Goal: Information Seeking & Learning: Find specific fact

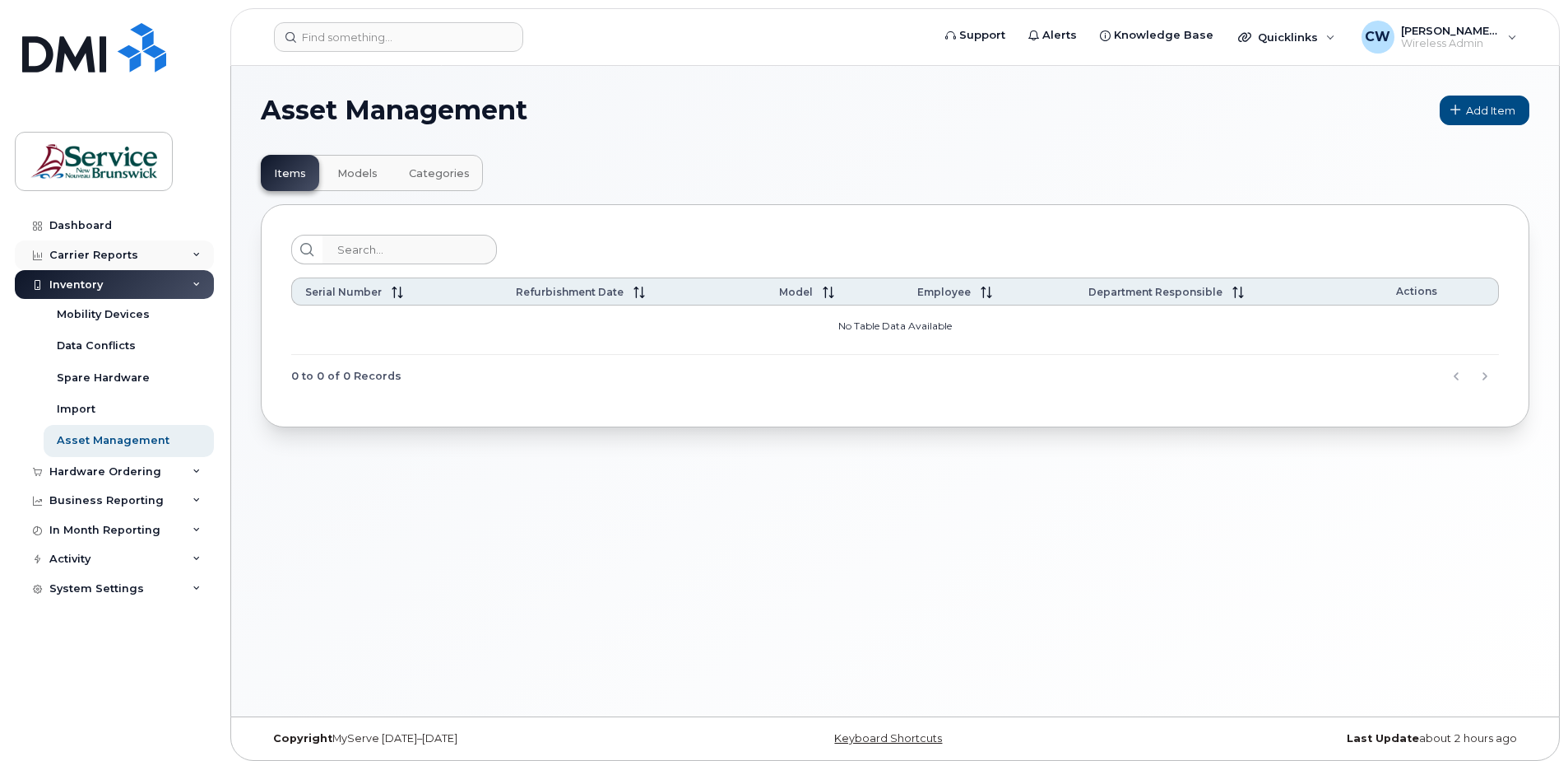
click at [199, 252] on icon at bounding box center [196, 255] width 8 height 8
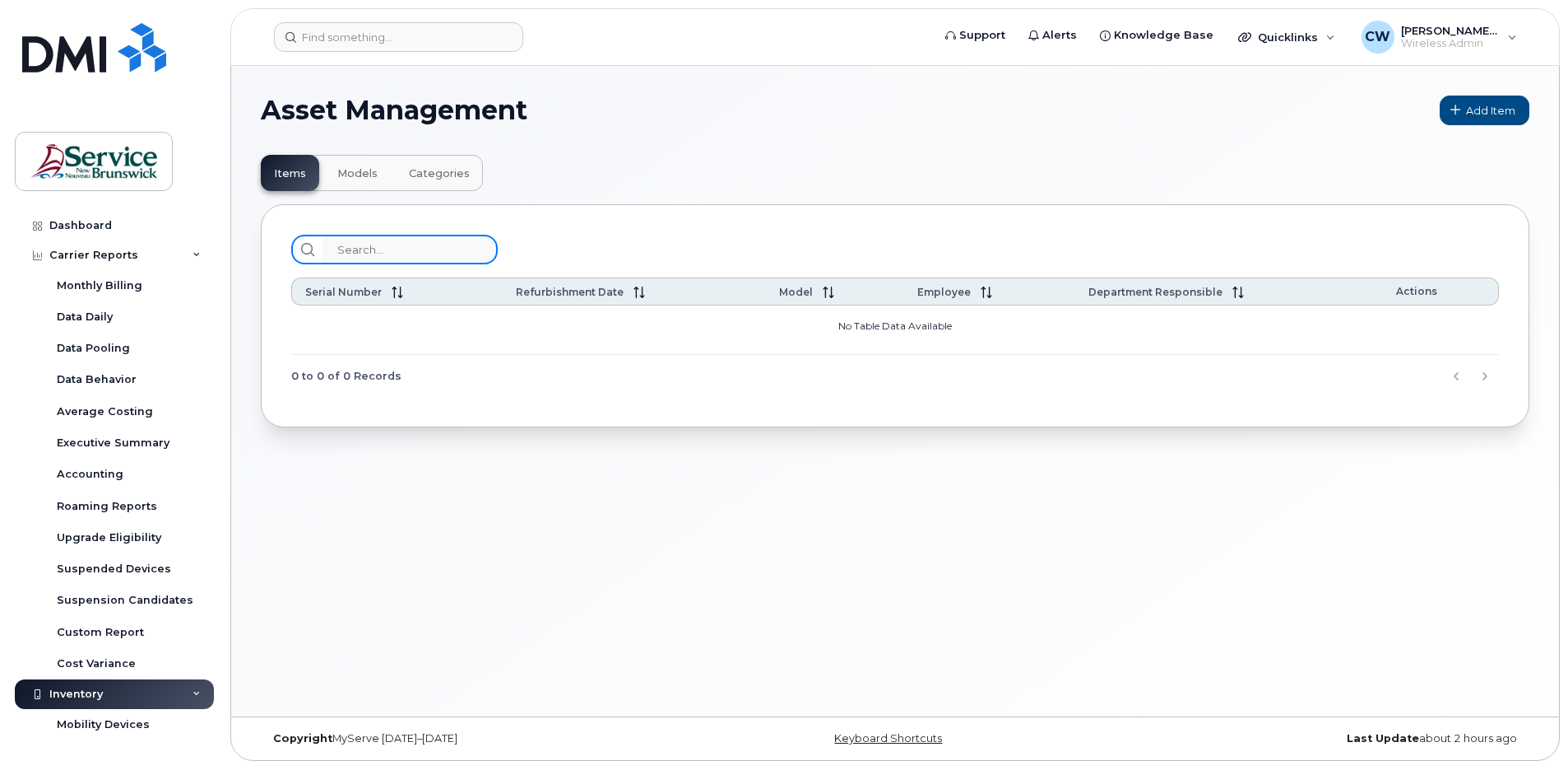
click at [357, 248] on input "search" at bounding box center [410, 249] width 176 height 30
paste input "5062927711"
type input "5062927711"
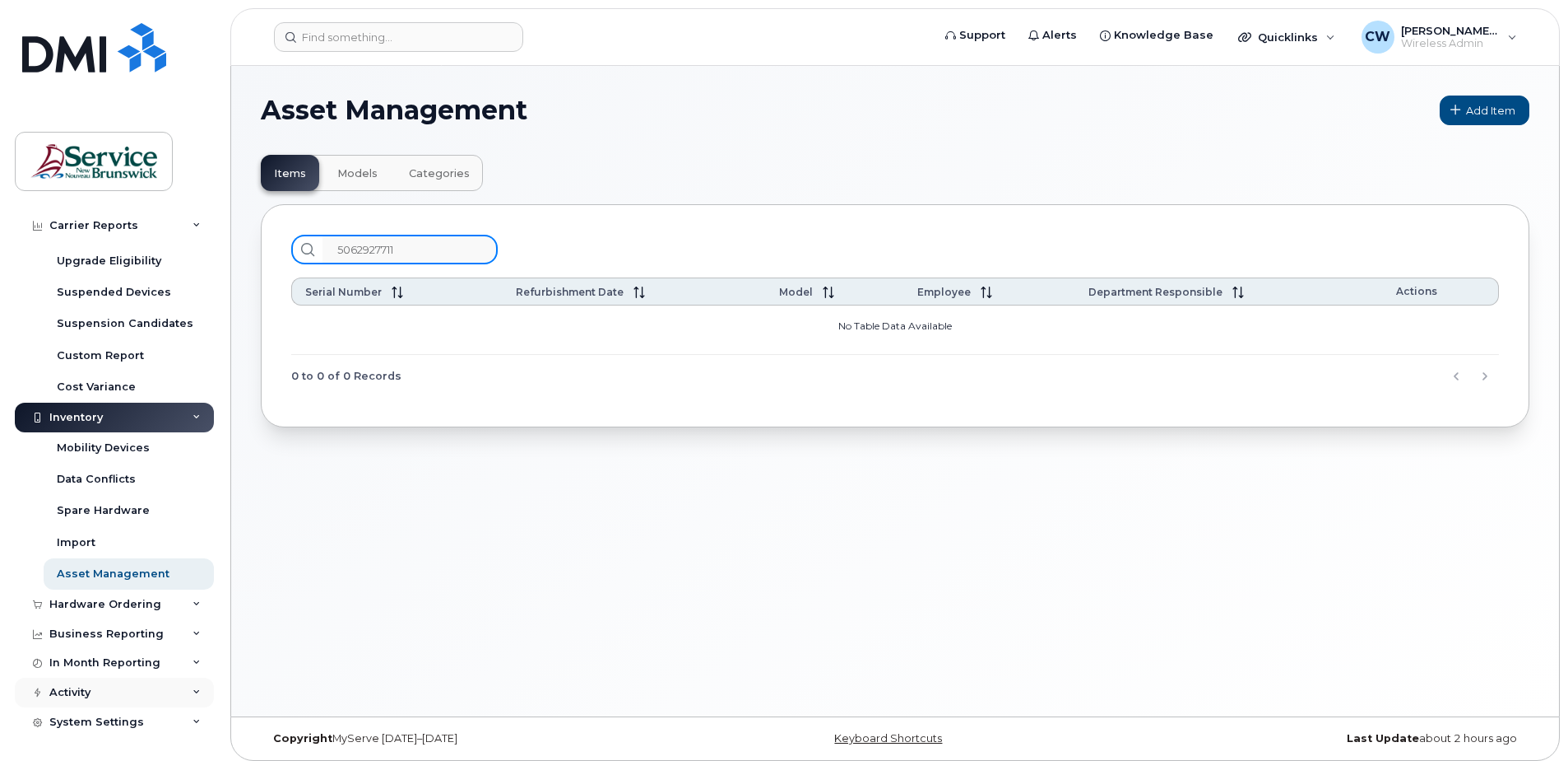
scroll to position [8, 0]
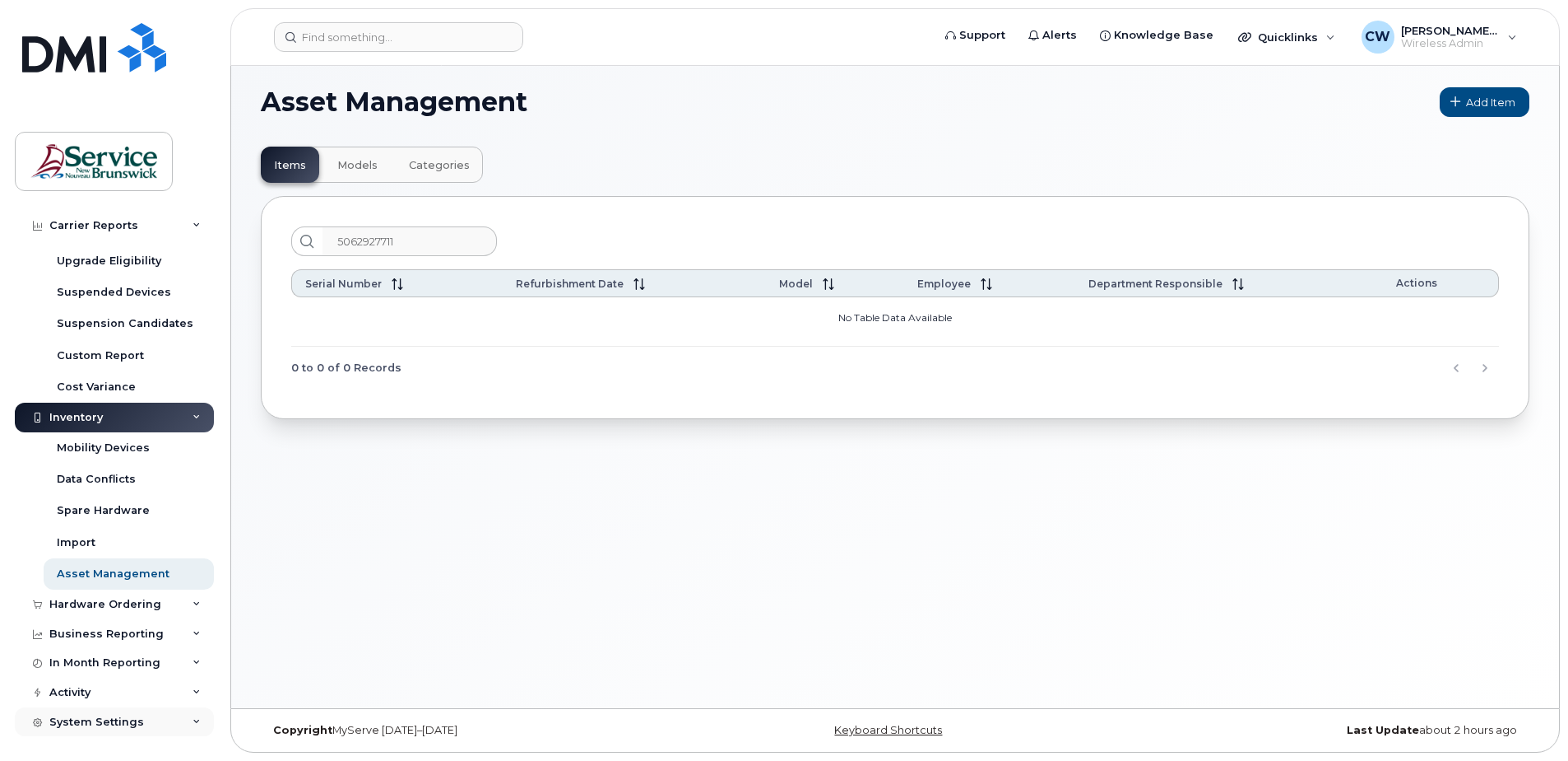
click at [193, 720] on icon at bounding box center [196, 721] width 8 height 8
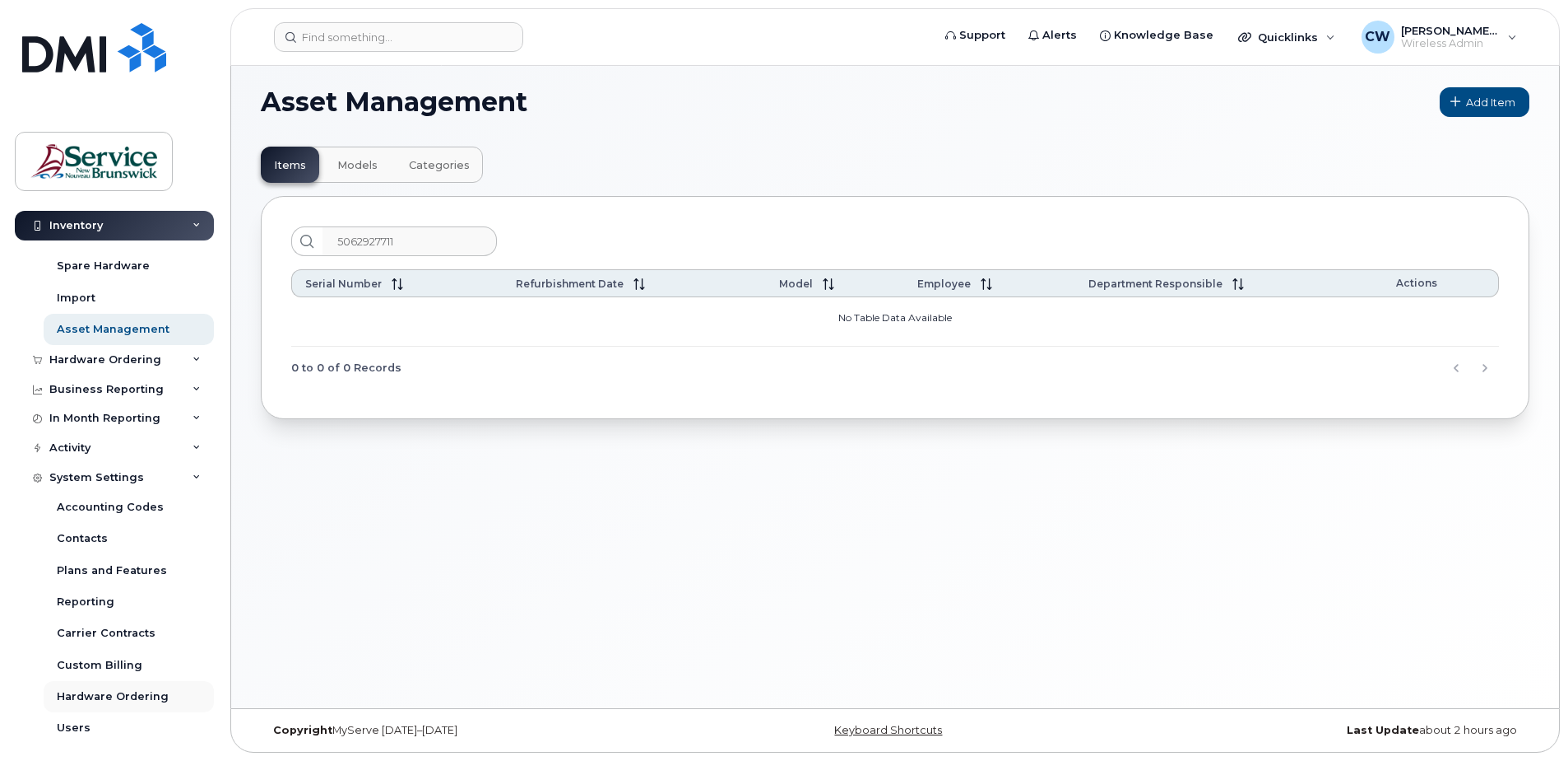
scroll to position [560, 0]
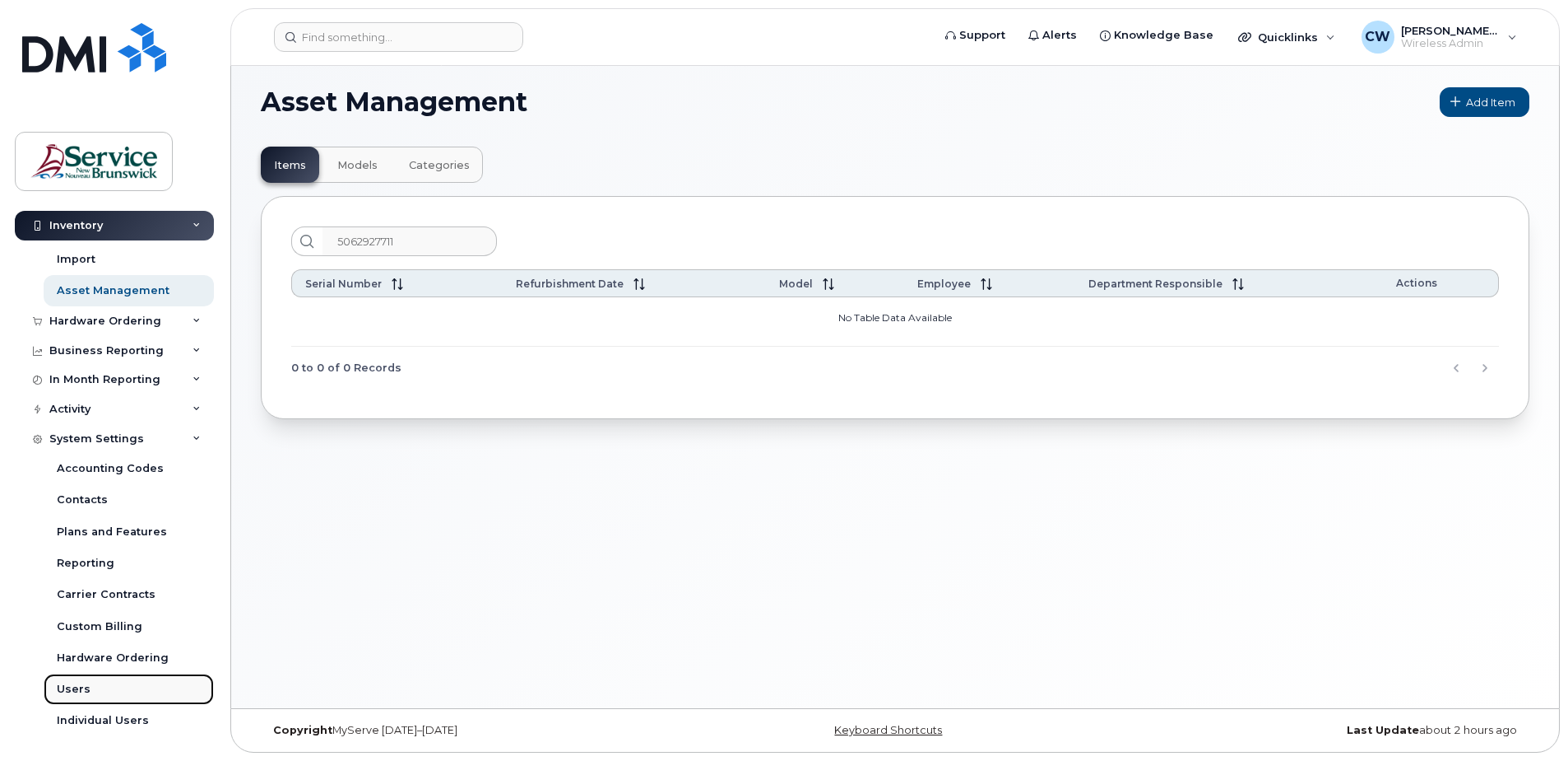
click at [72, 686] on div "Users" at bounding box center [73, 689] width 33 height 14
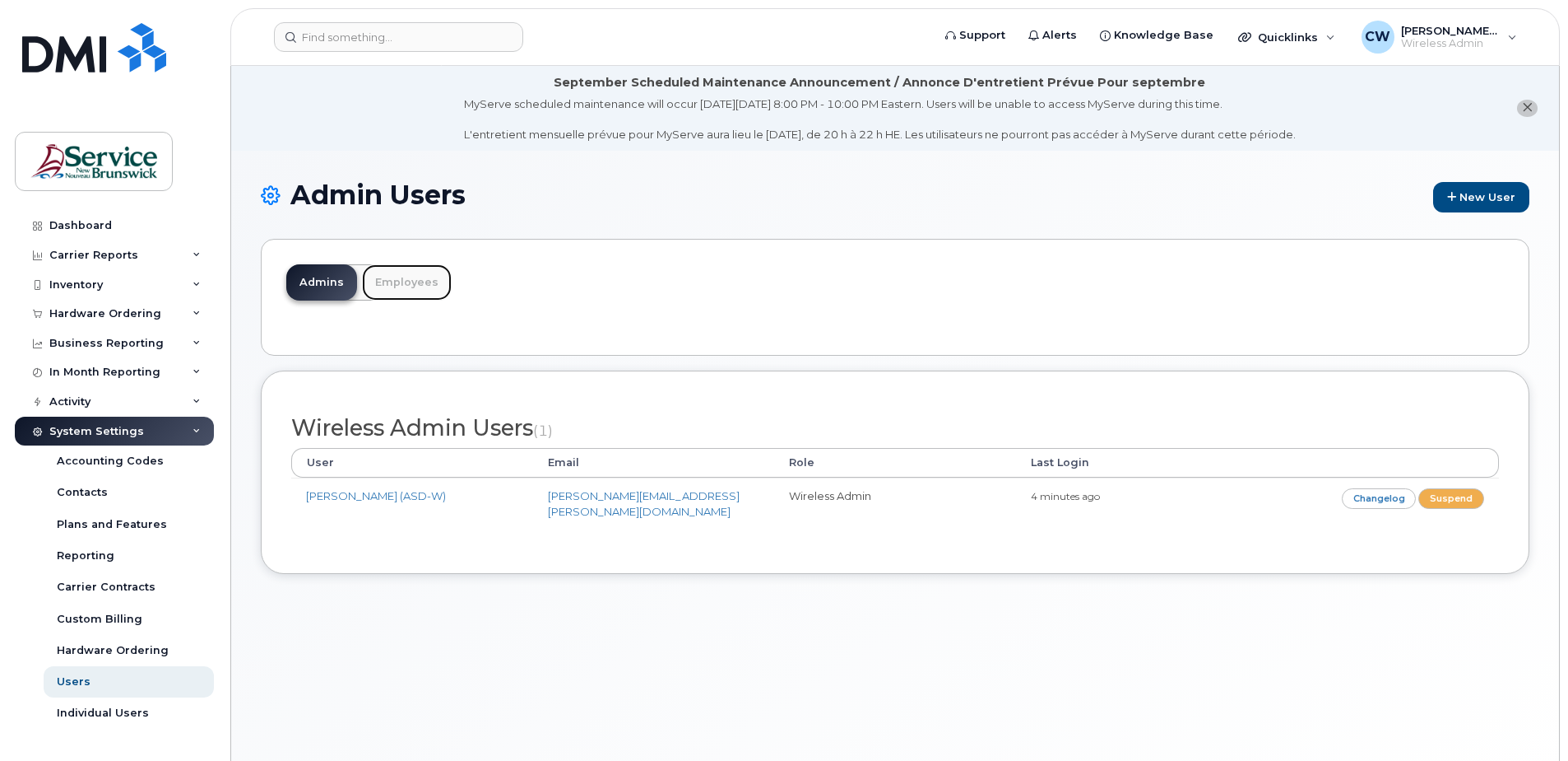
click at [408, 277] on link "Employees" at bounding box center [407, 282] width 90 height 36
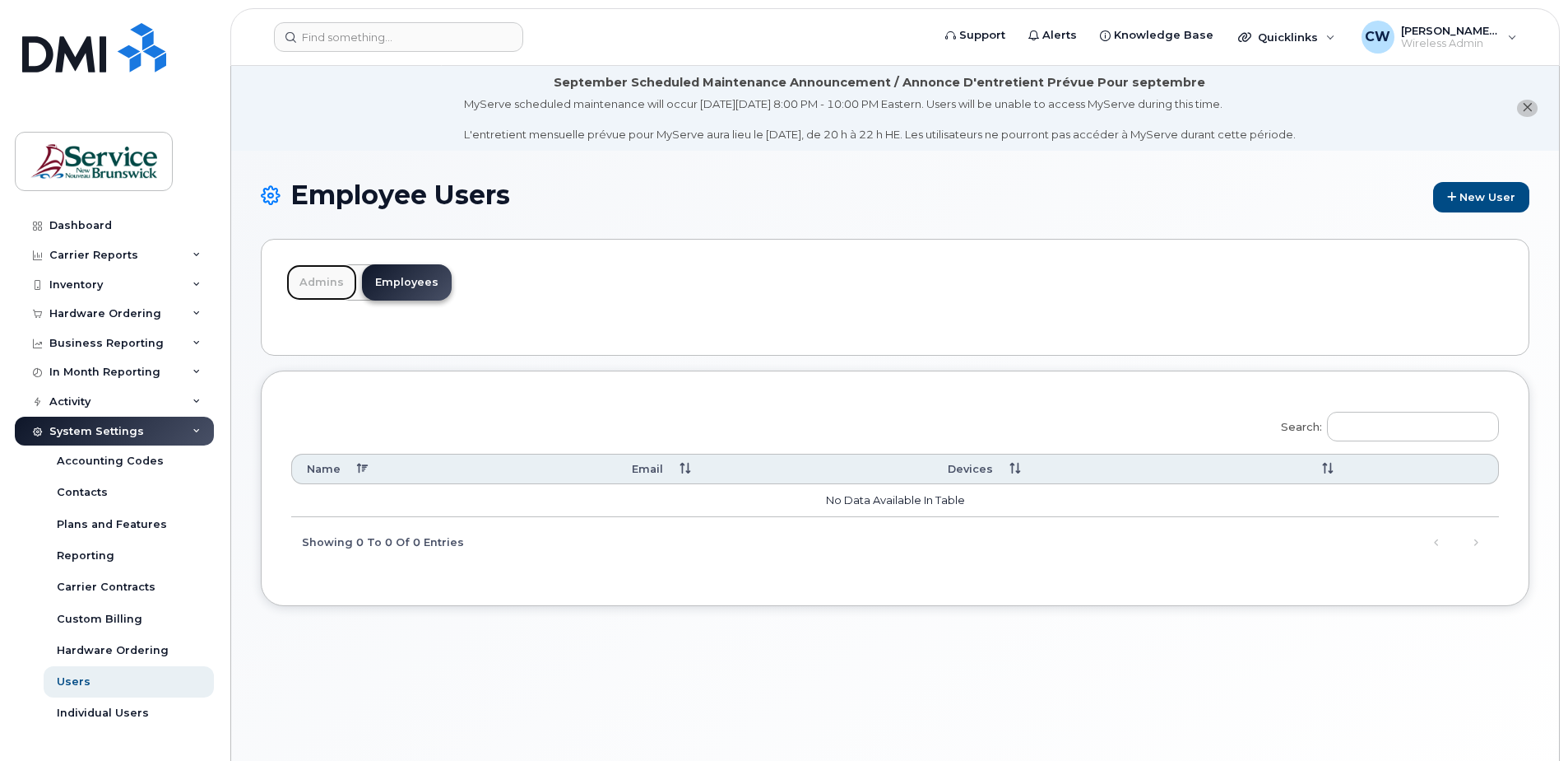
click at [314, 276] on link "Admins" at bounding box center [321, 282] width 71 height 36
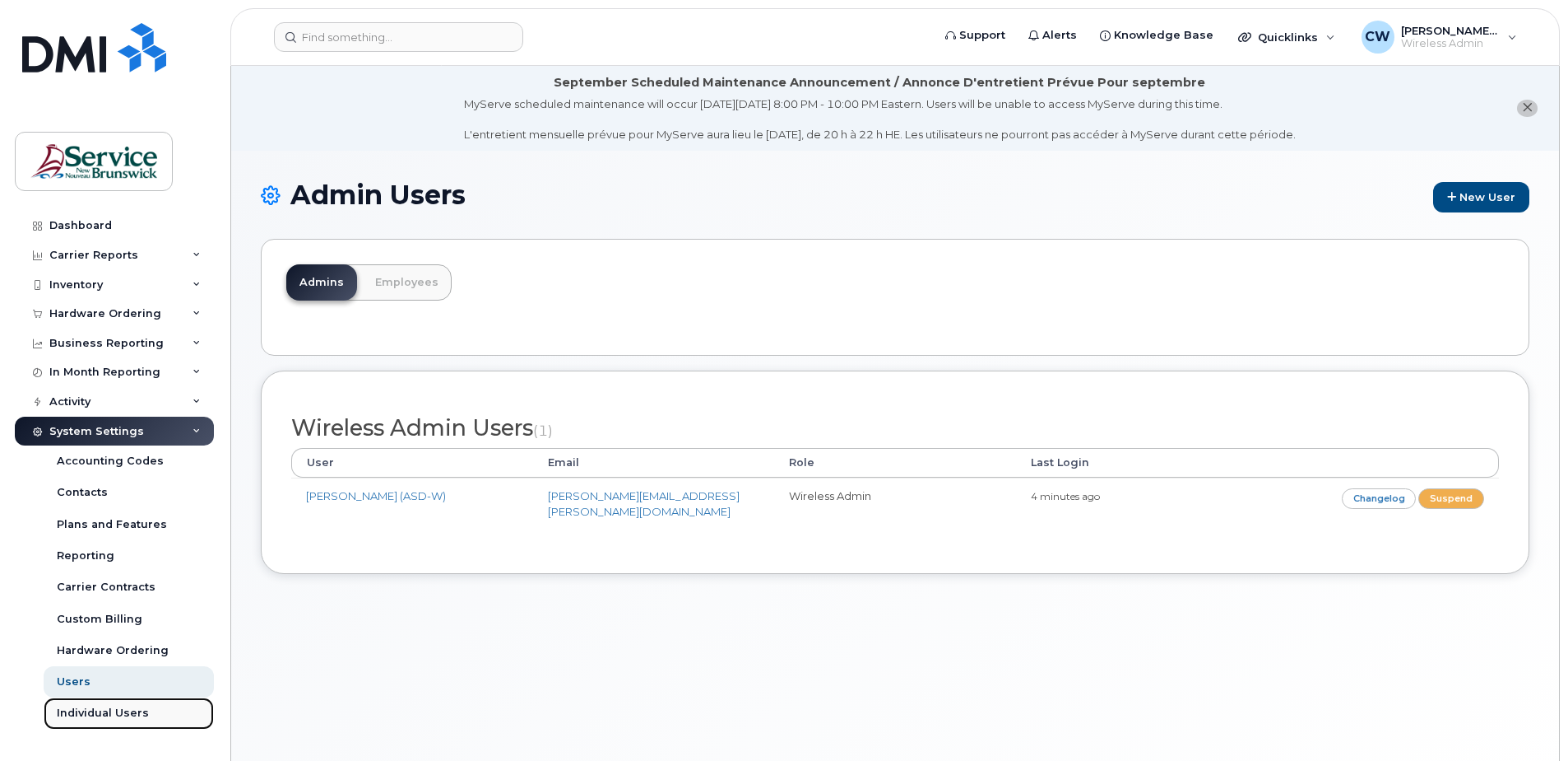
click at [116, 712] on div "Individual Users" at bounding box center [103, 712] width 92 height 14
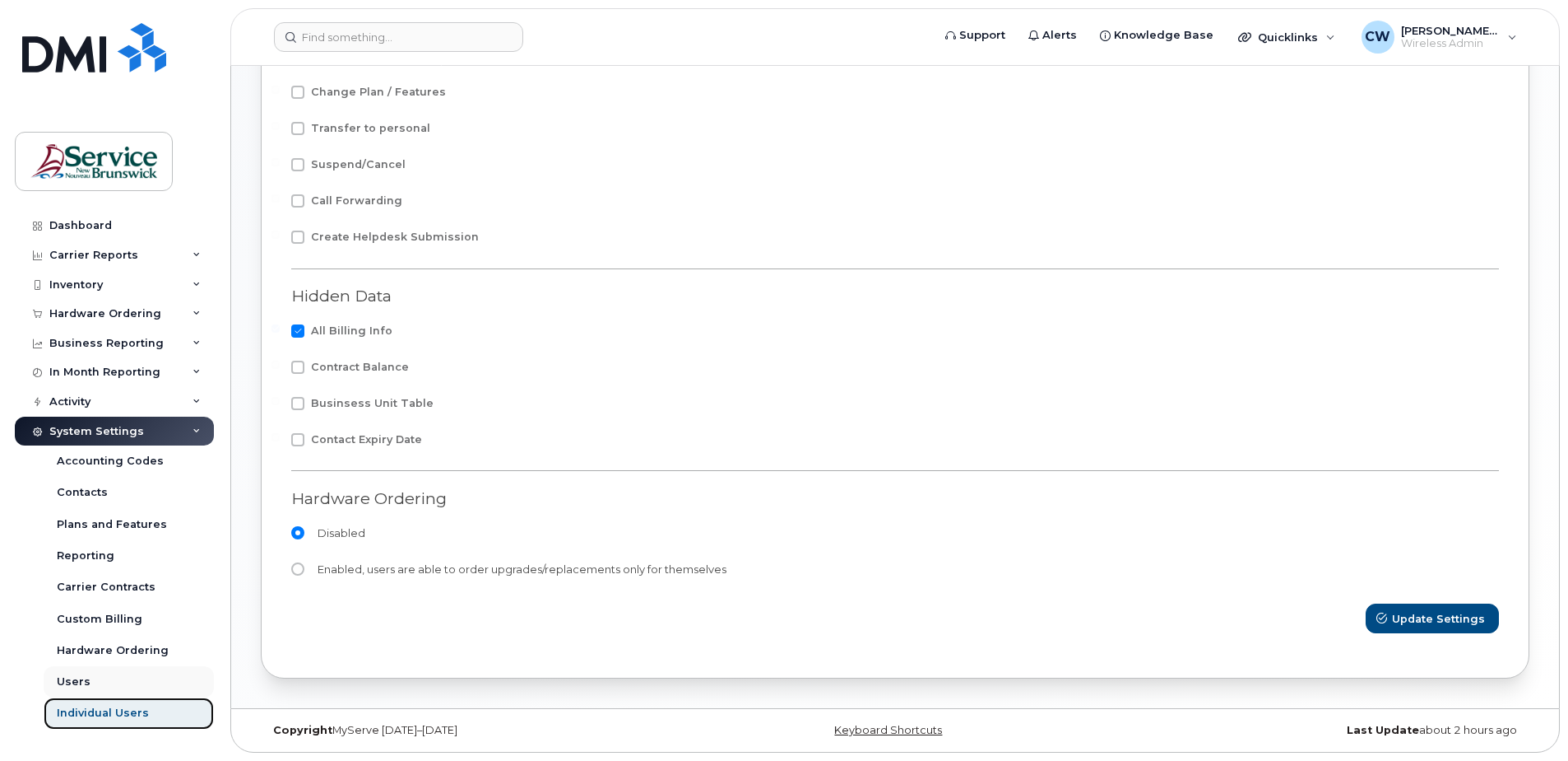
scroll to position [529, 0]
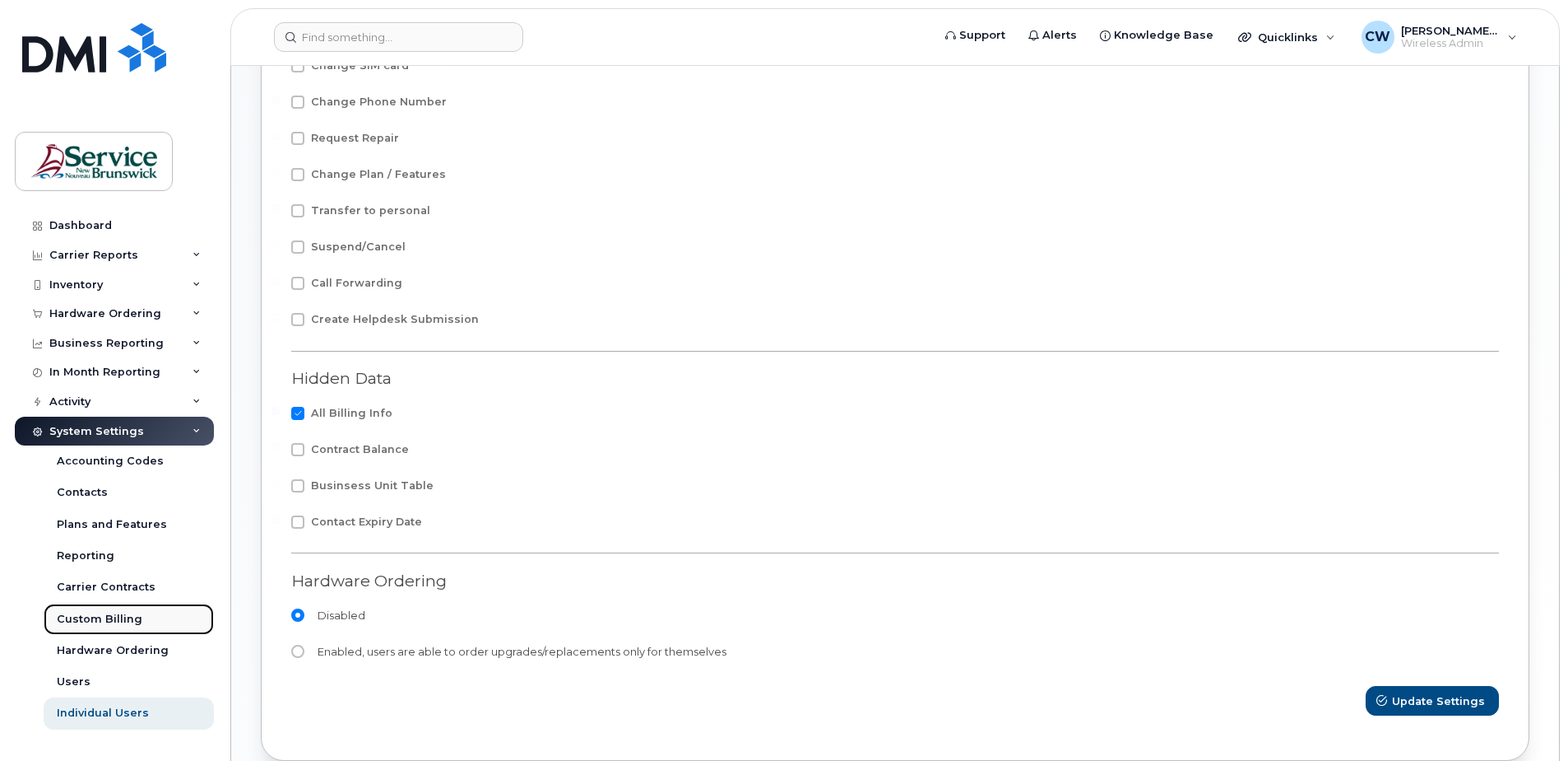
click at [91, 613] on div "Custom Billing" at bounding box center [99, 619] width 86 height 14
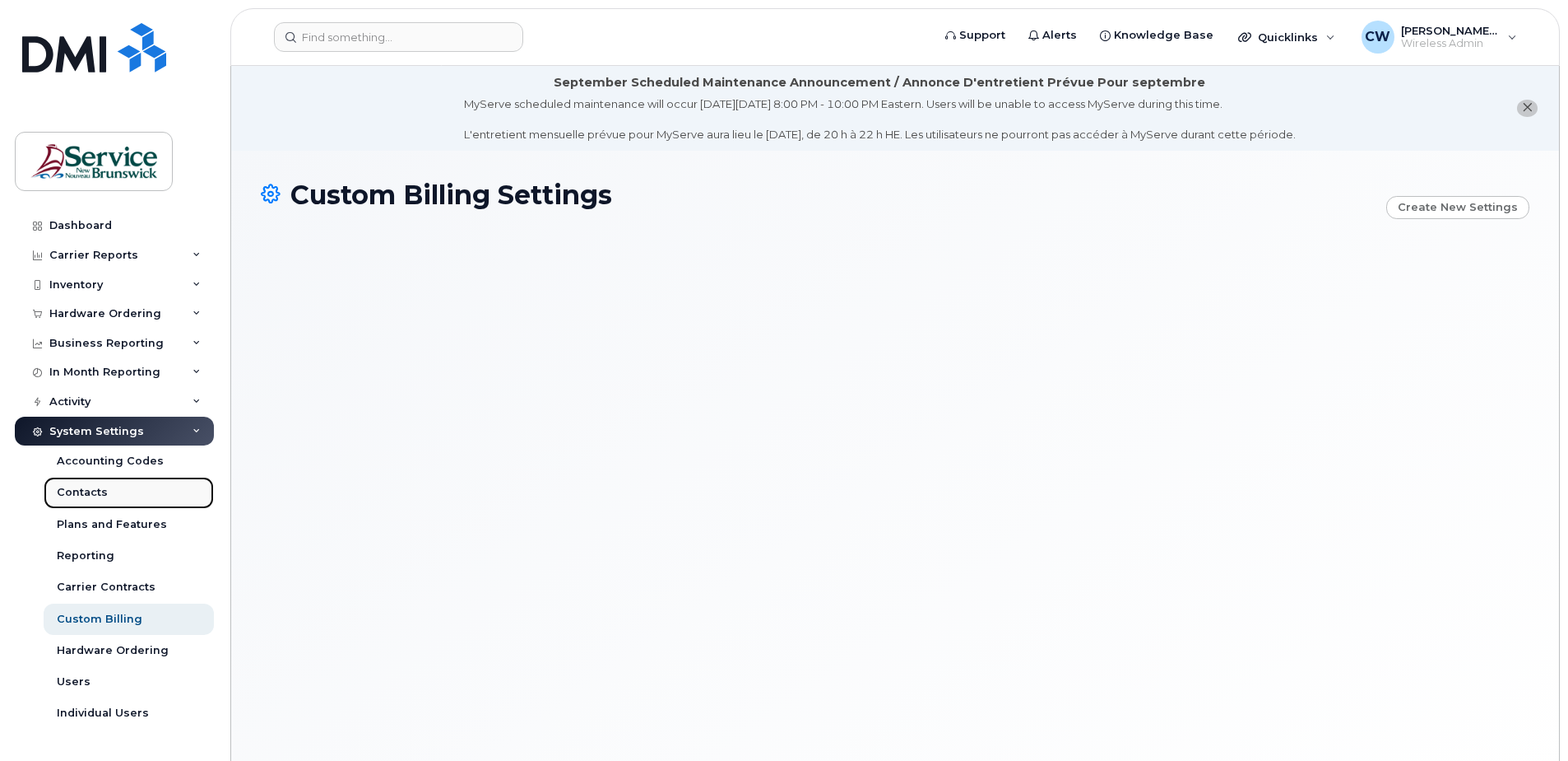
click at [85, 485] on div "Contacts" at bounding box center [82, 492] width 51 height 14
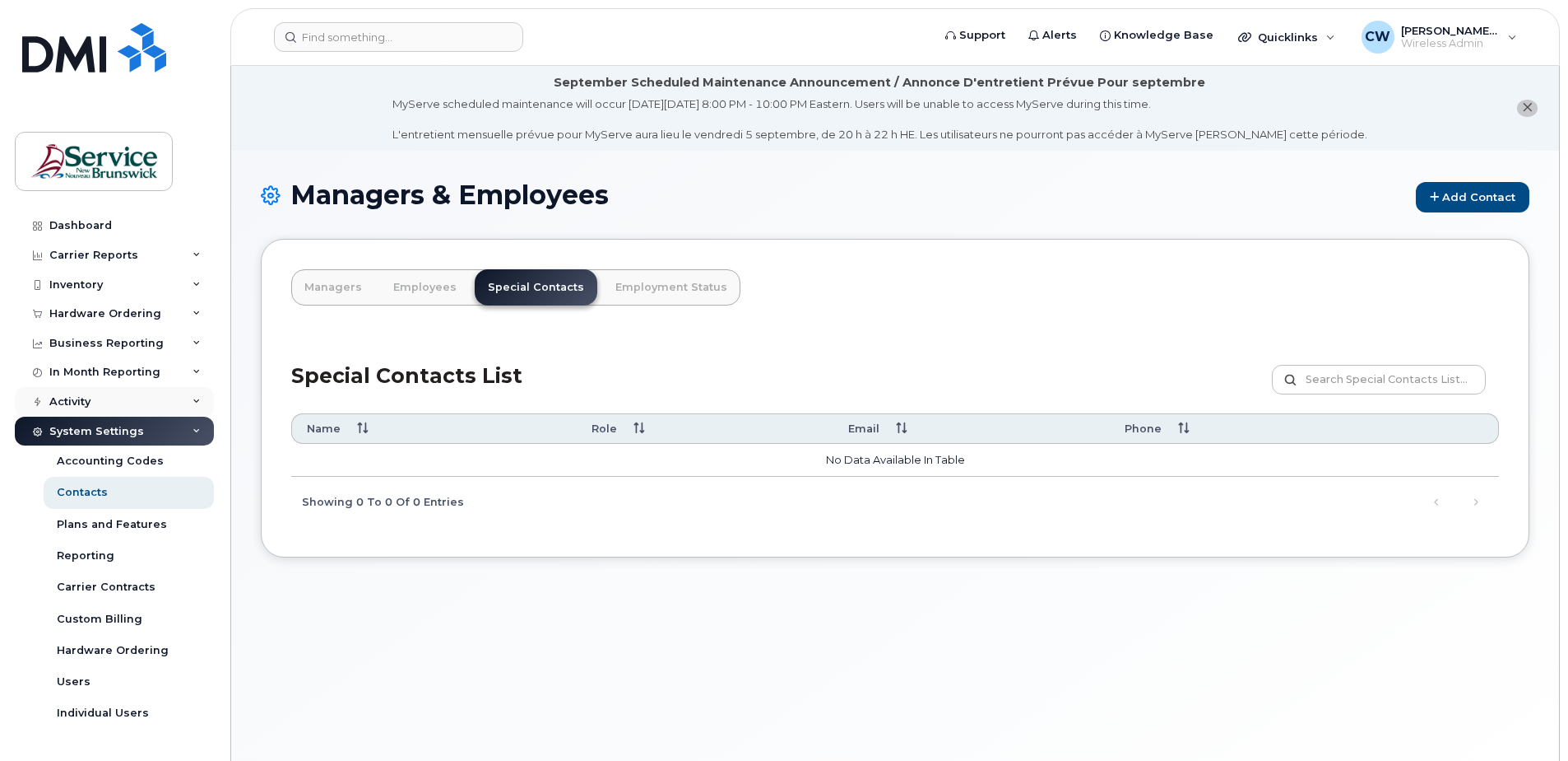
click at [196, 399] on icon at bounding box center [196, 402] width 8 height 8
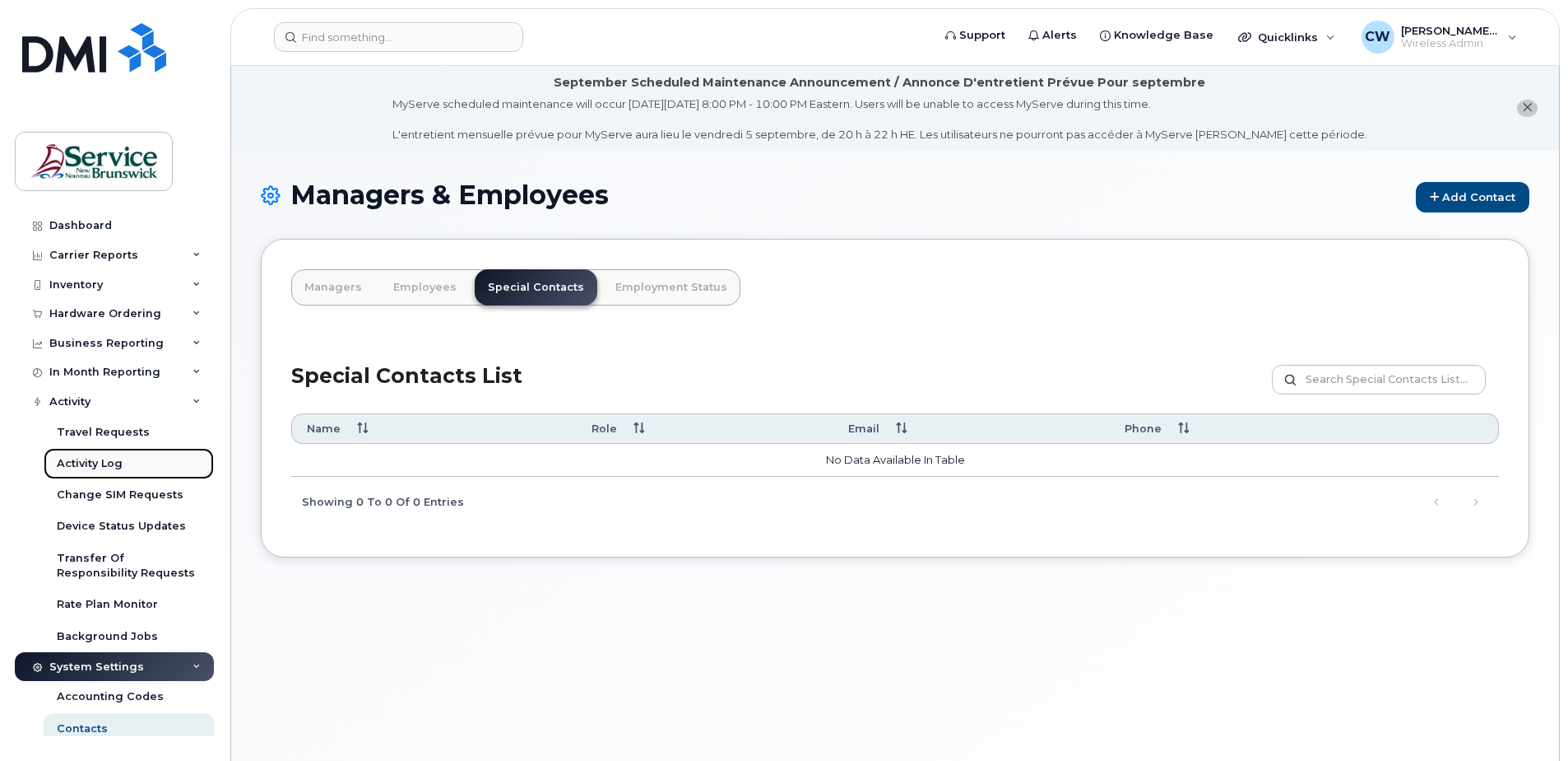
click at [94, 458] on div "Activity Log" at bounding box center [89, 463] width 66 height 14
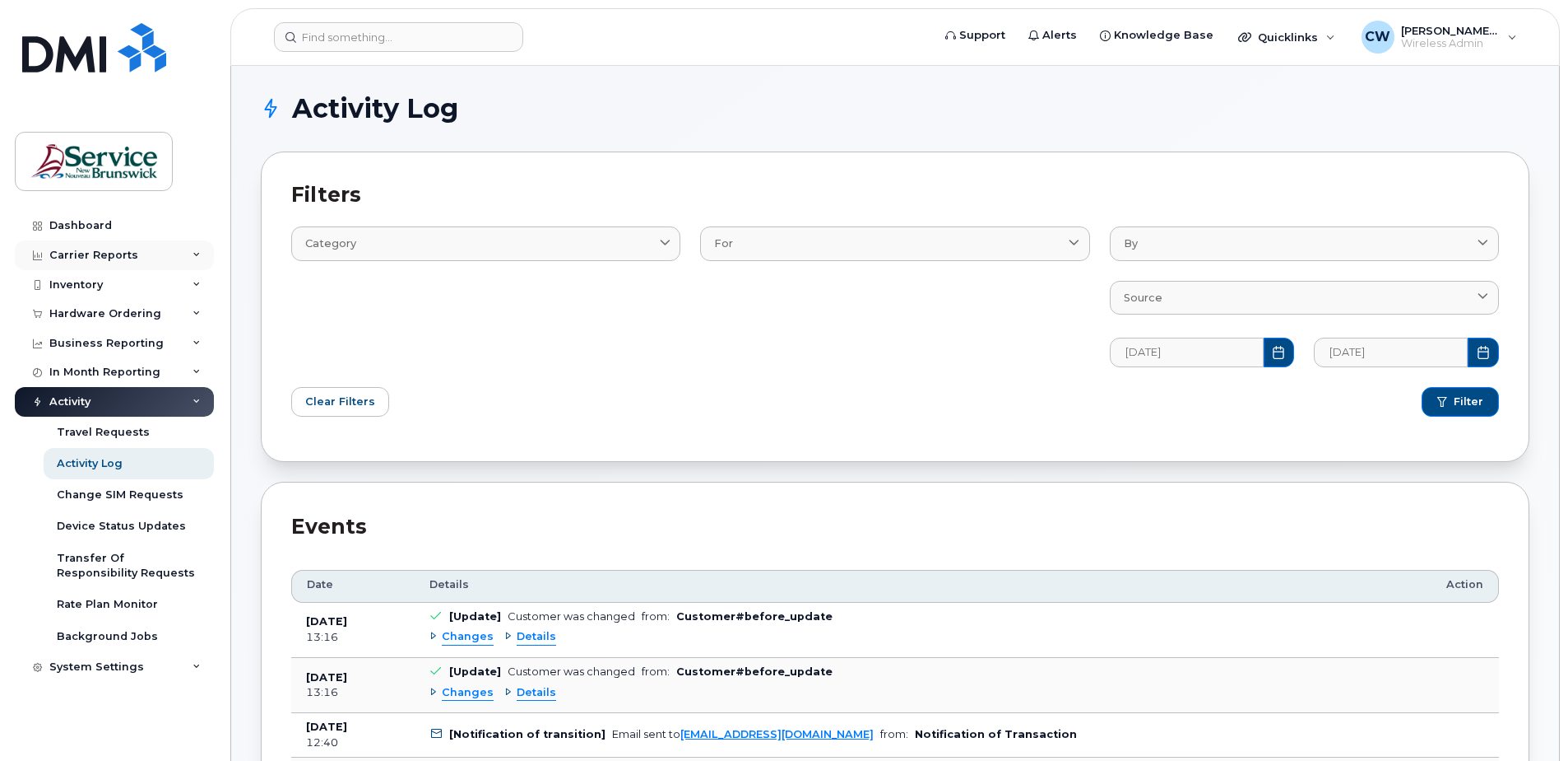
click at [198, 252] on icon at bounding box center [196, 255] width 8 height 8
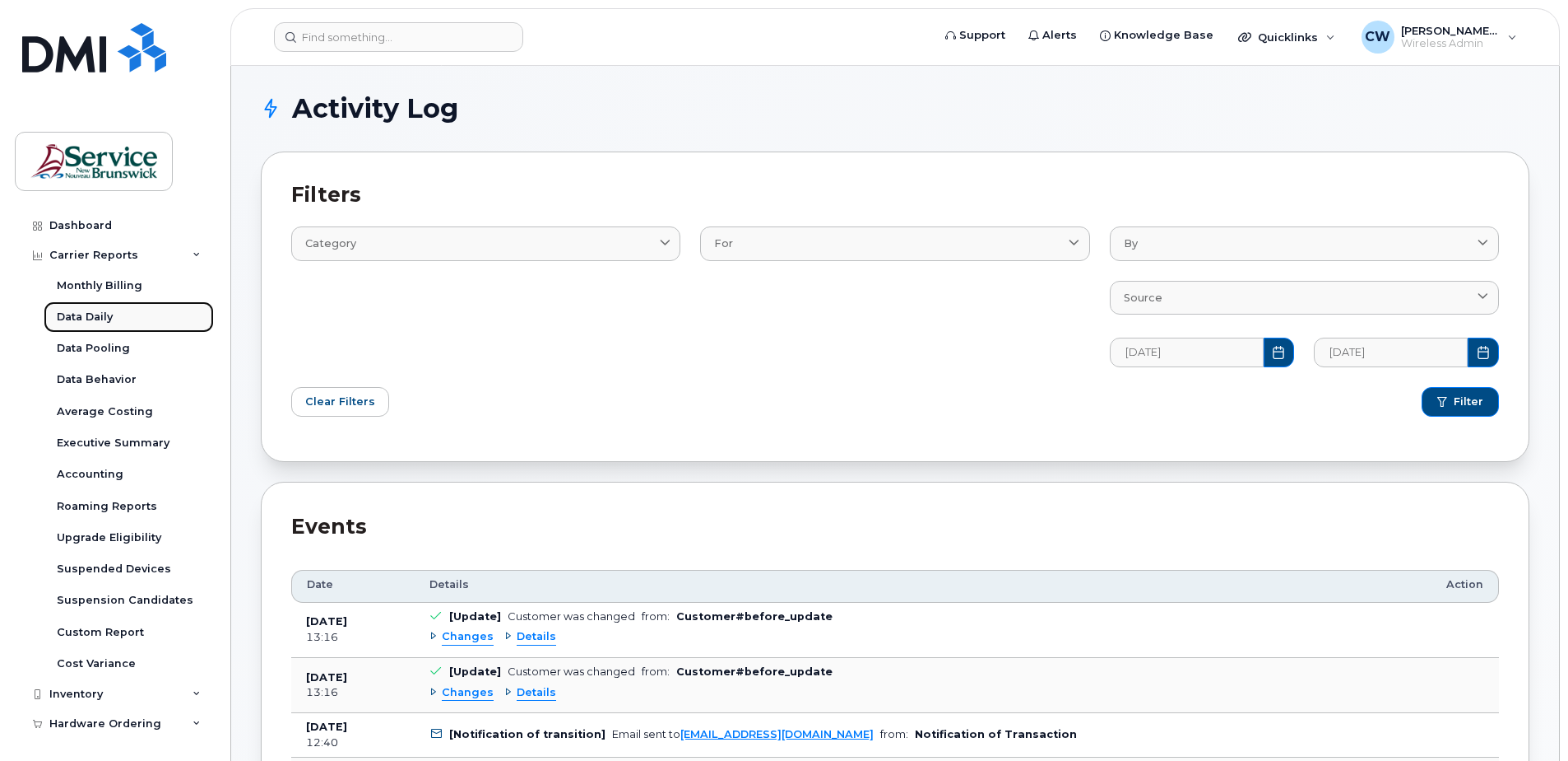
click at [102, 312] on div "Data Daily" at bounding box center [85, 317] width 56 height 14
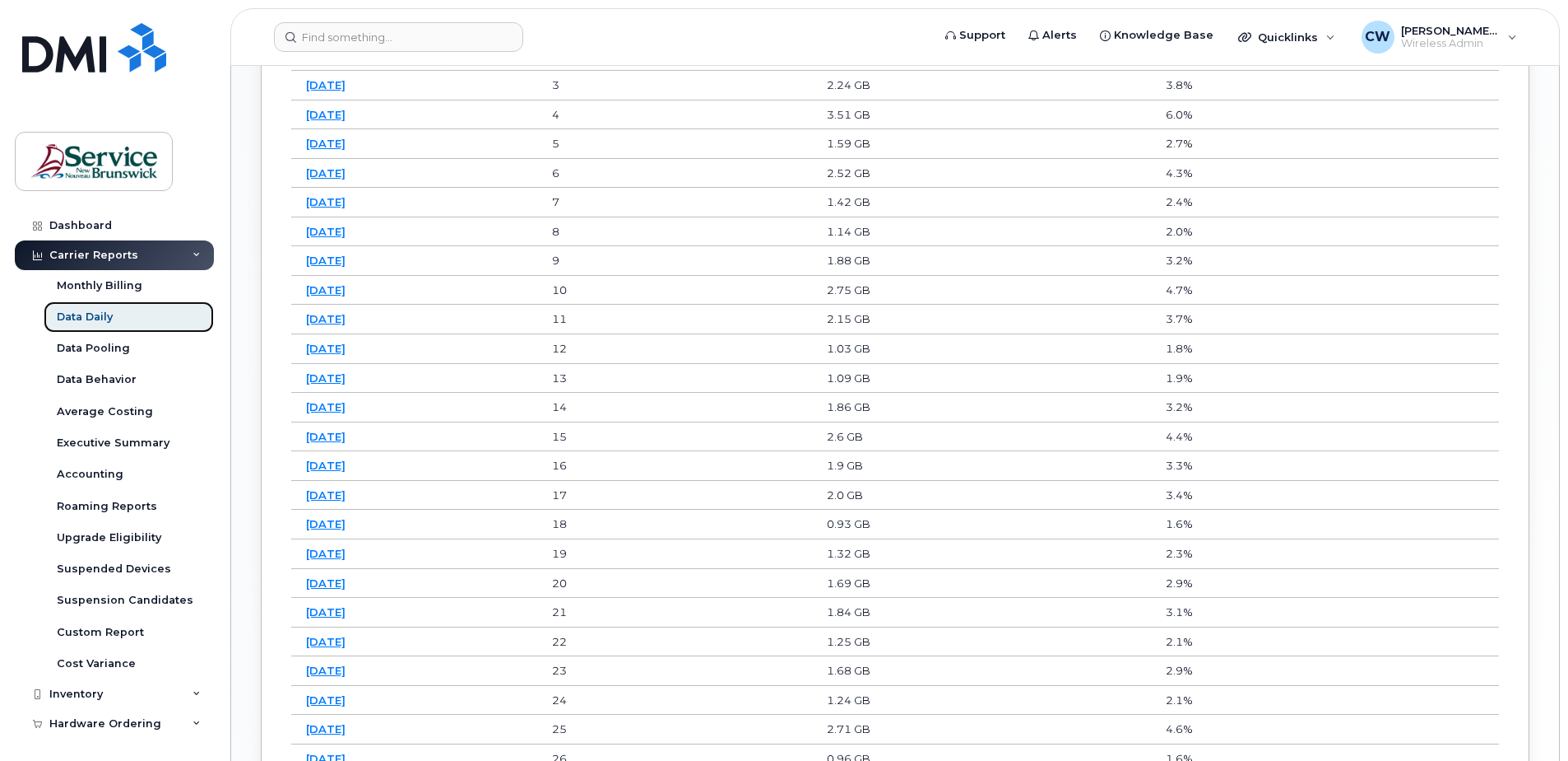
scroll to position [1283, 0]
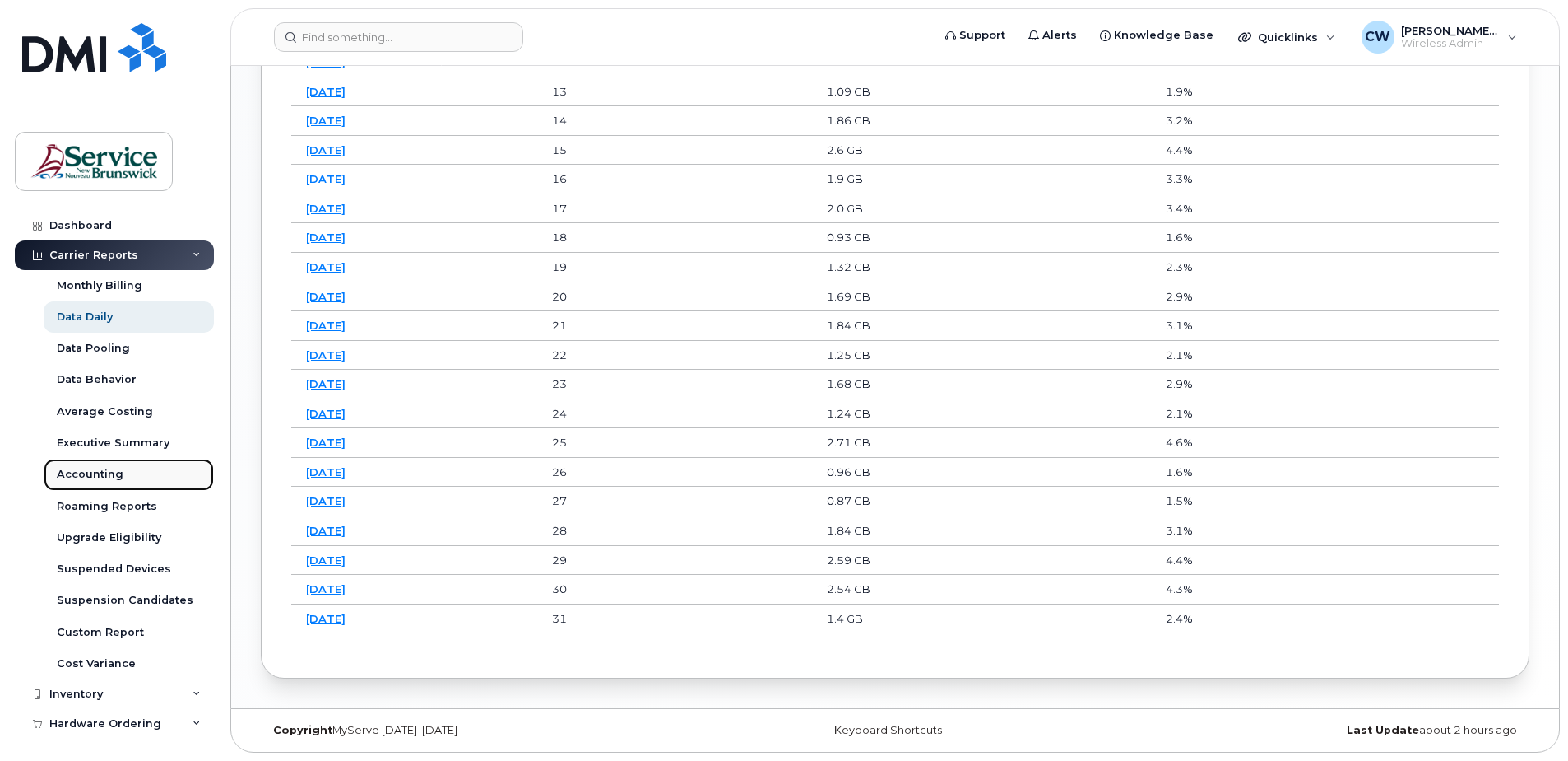
click at [95, 475] on div "Accounting" at bounding box center [90, 474] width 67 height 14
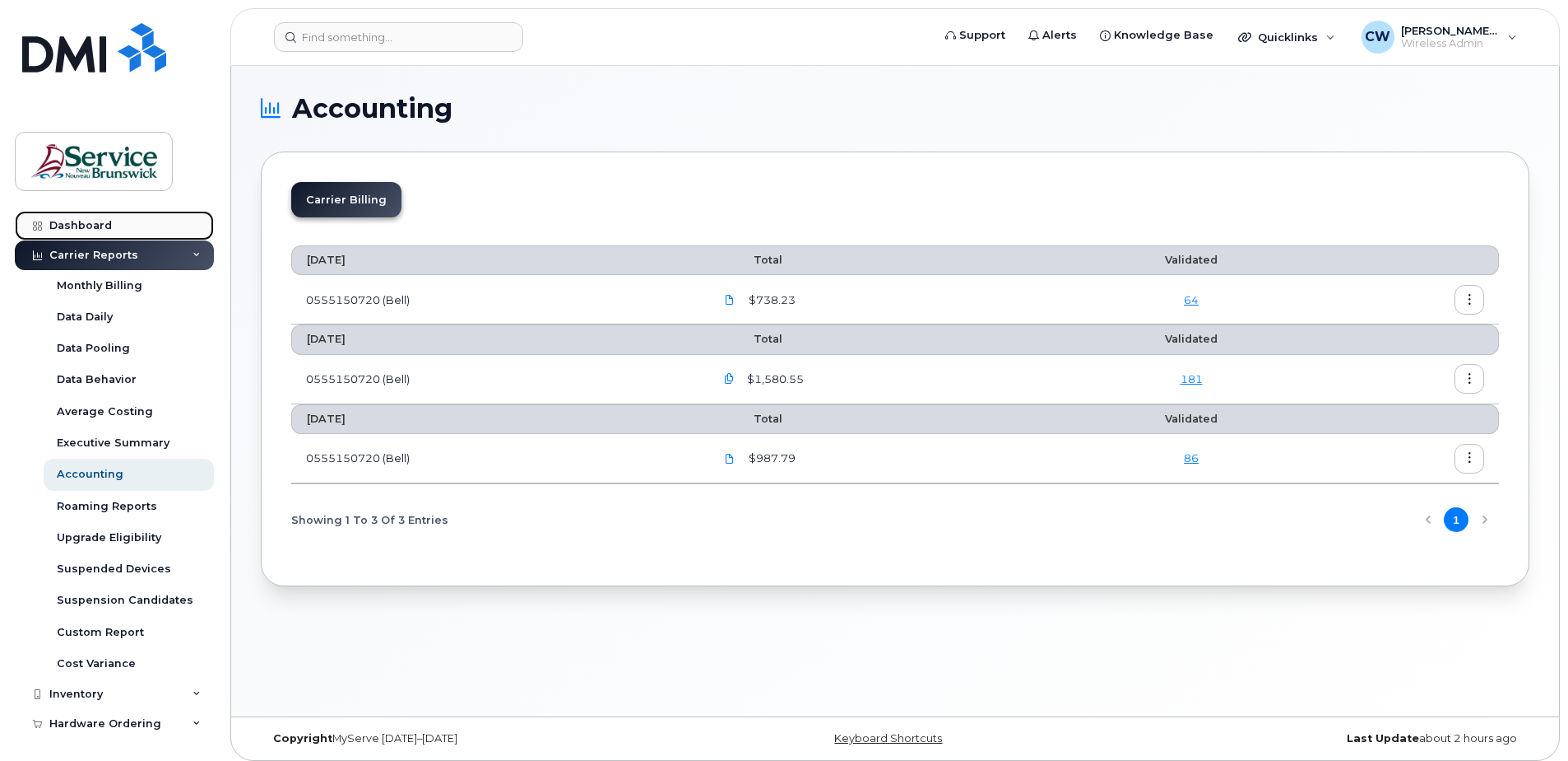
click at [73, 223] on div "Dashboard" at bounding box center [80, 225] width 62 height 14
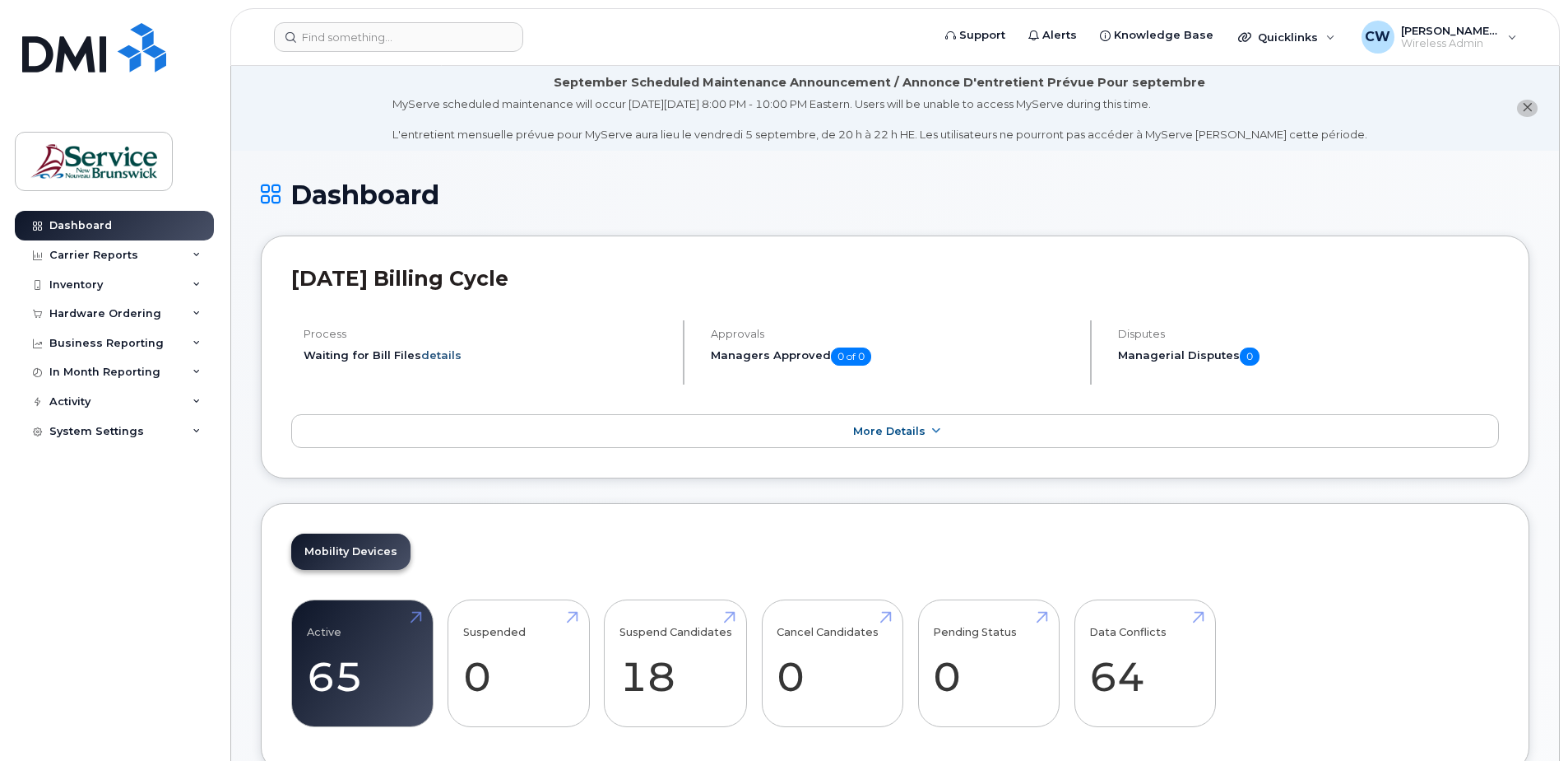
click at [437, 358] on link "details" at bounding box center [441, 355] width 41 height 14
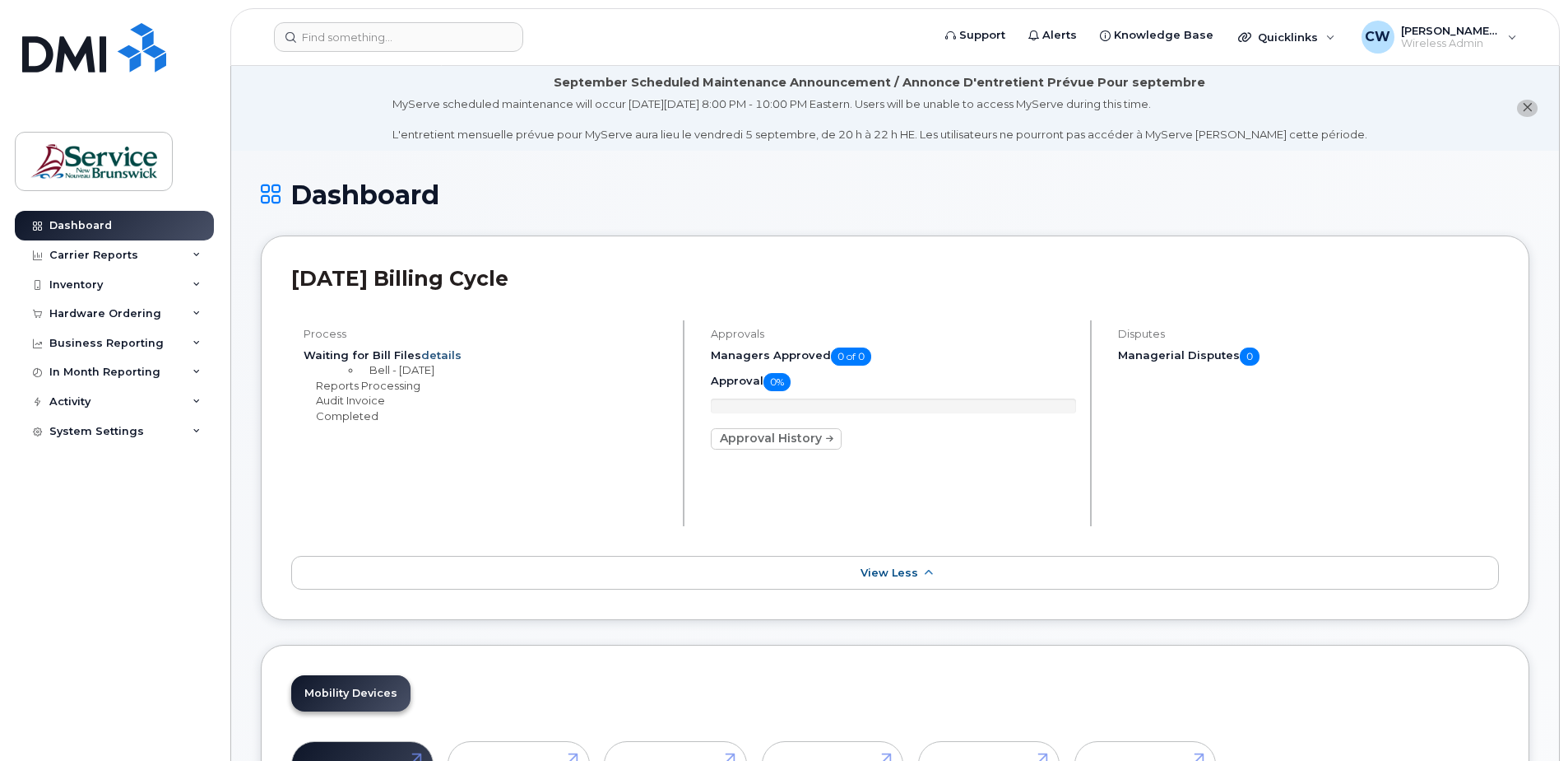
click at [437, 358] on link "details" at bounding box center [441, 355] width 41 height 14
click at [899, 566] on span "View Less" at bounding box center [889, 573] width 58 height 13
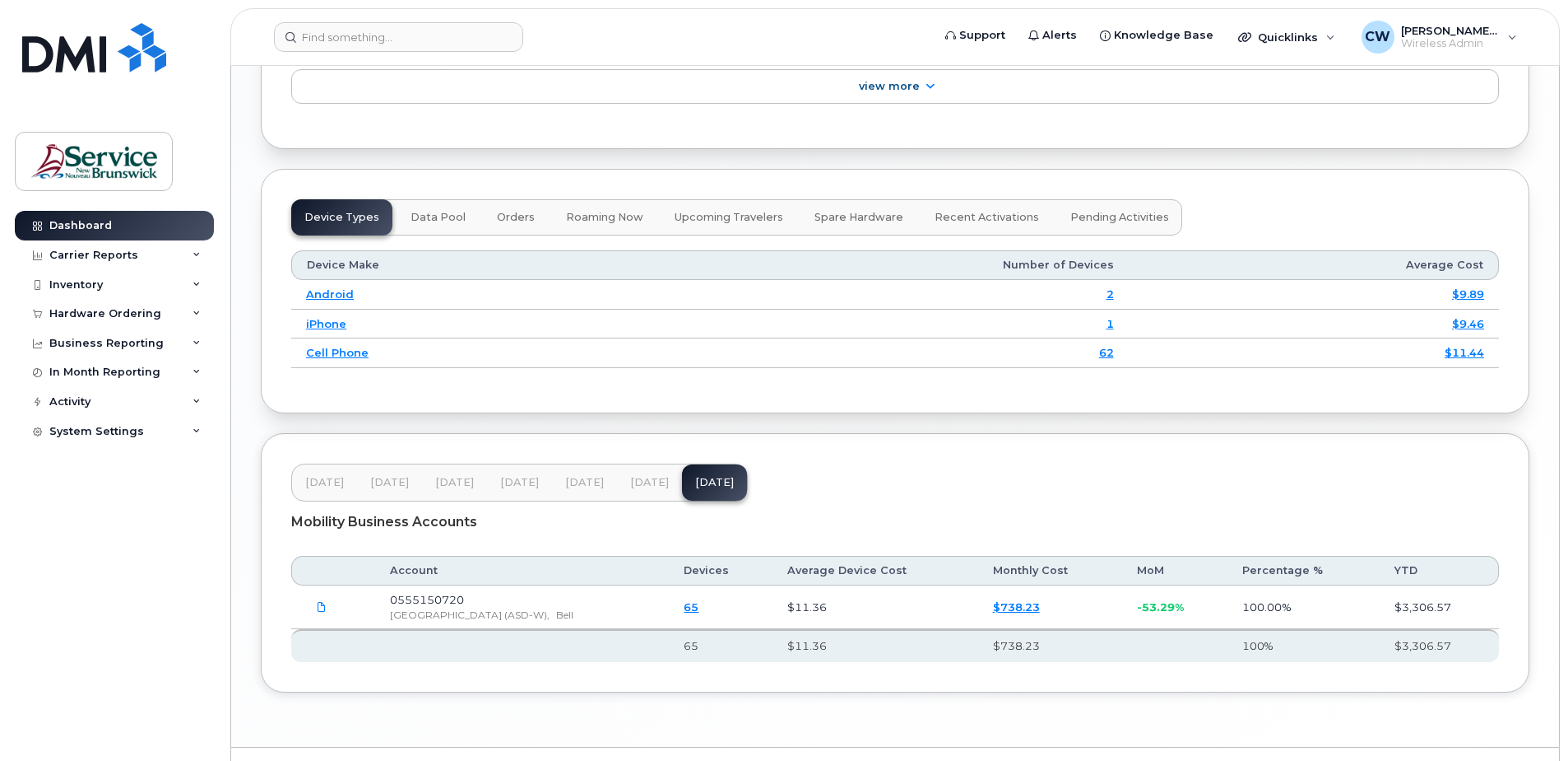
scroll to position [1974, 0]
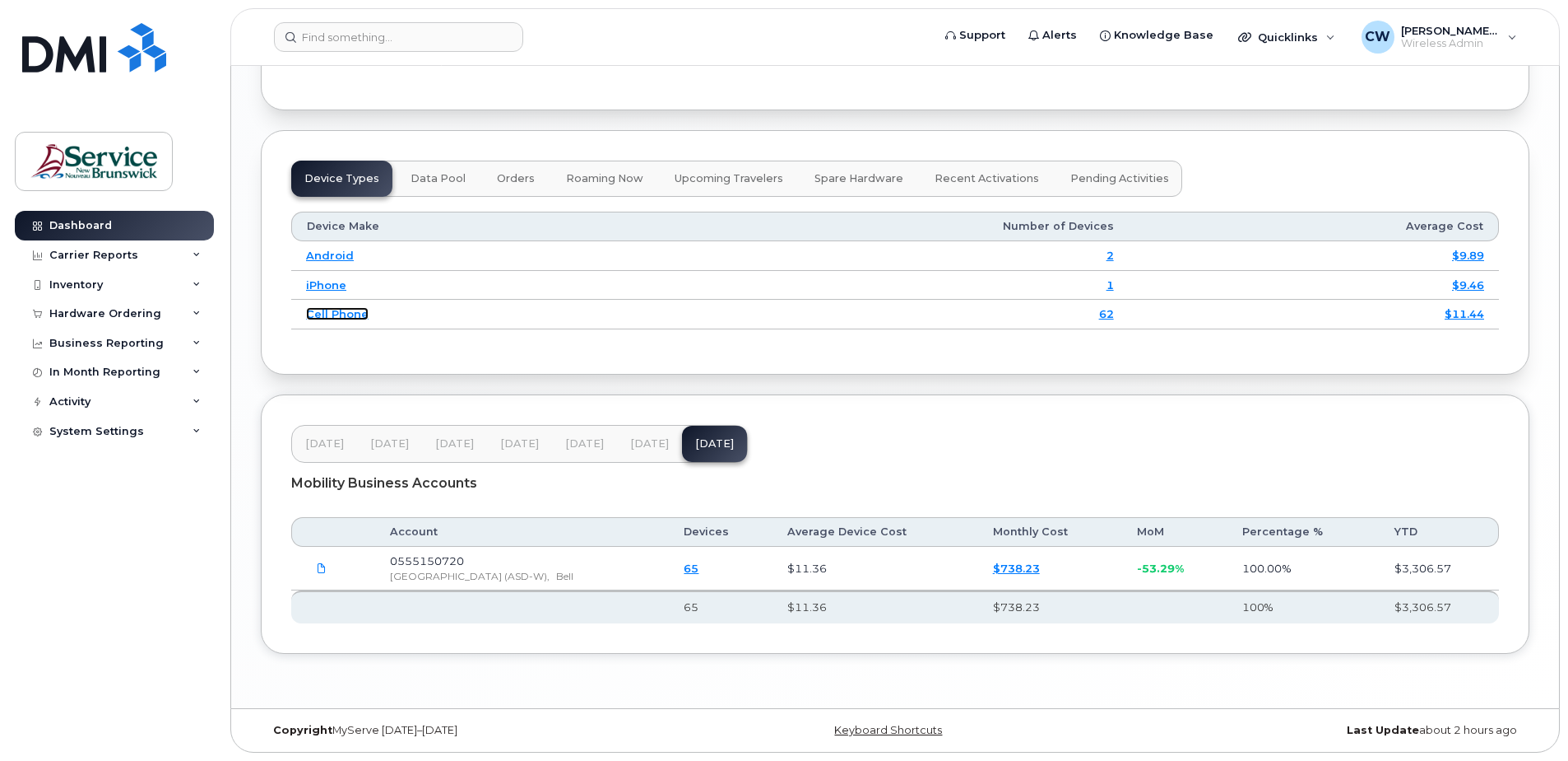
click at [340, 319] on link "Cell Phone" at bounding box center [337, 313] width 62 height 14
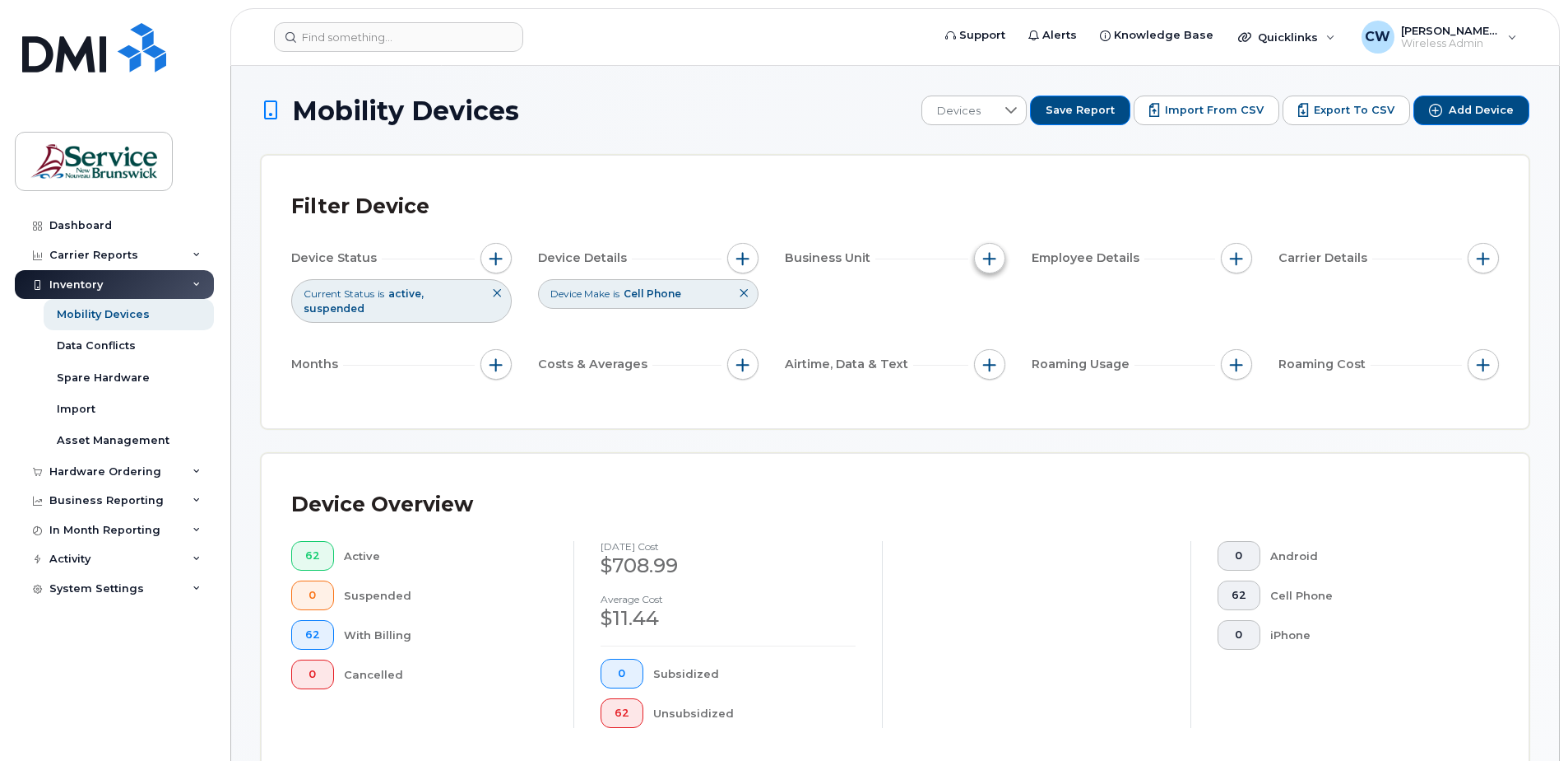
click at [987, 253] on span "button" at bounding box center [989, 258] width 14 height 14
click at [1327, 105] on span "Export to CSV" at bounding box center [1355, 110] width 81 height 14
click at [1237, 252] on span "button" at bounding box center [1237, 258] width 14 height 14
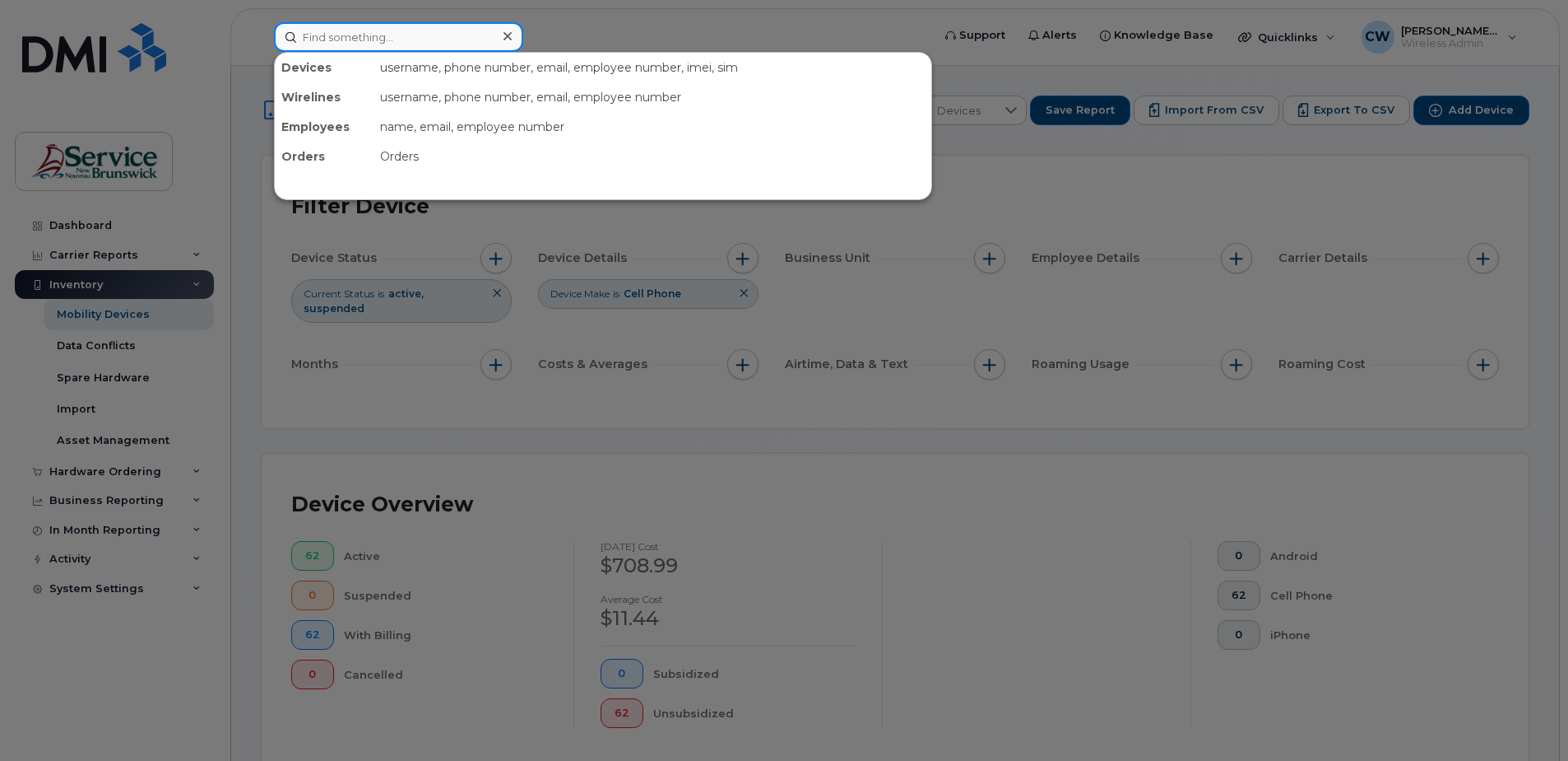
click at [328, 34] on input at bounding box center [398, 37] width 249 height 30
paste input "5062927711"
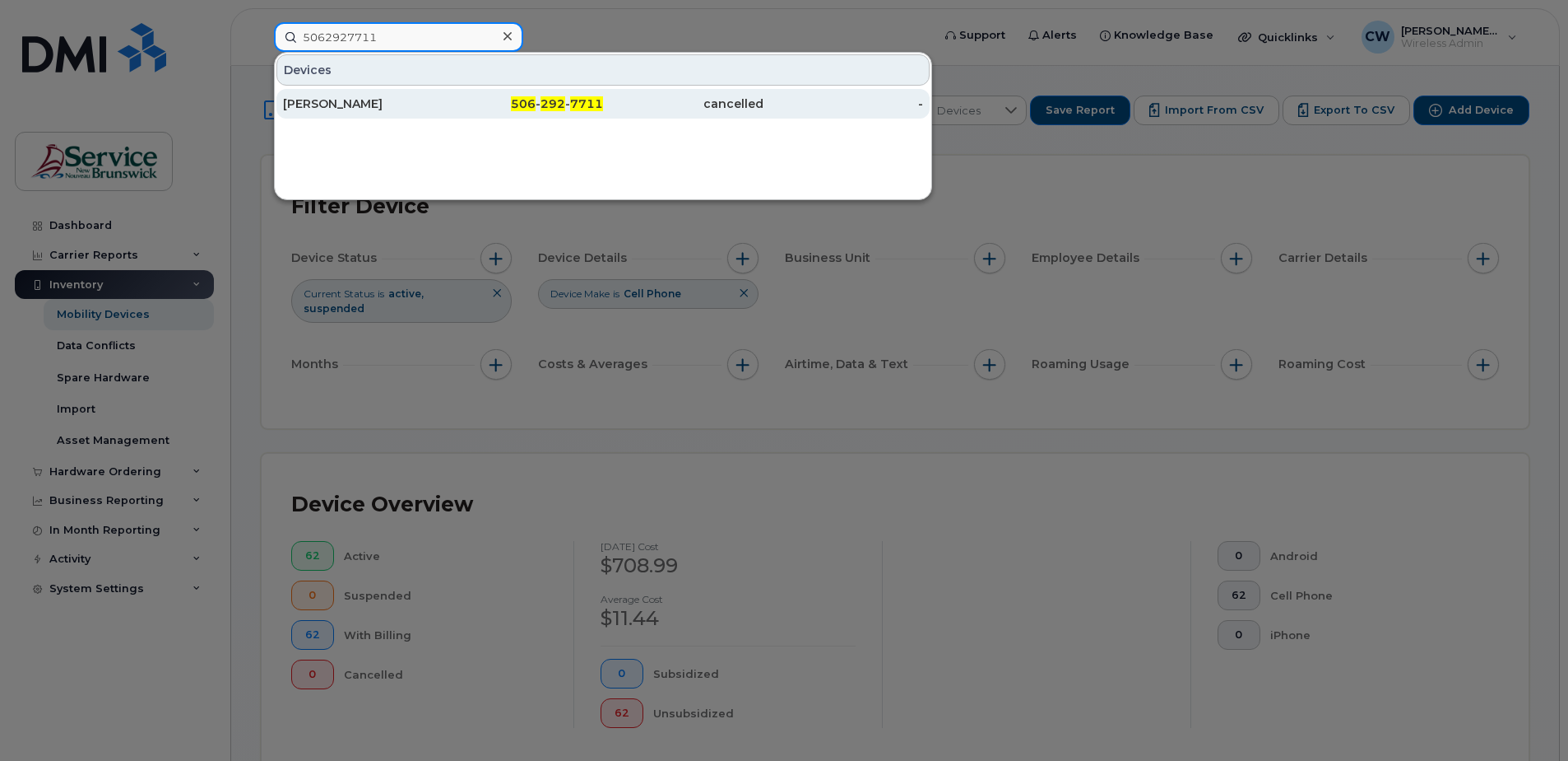
type input "5062927711"
click at [338, 104] on div "[PERSON_NAME]" at bounding box center [363, 104] width 160 height 16
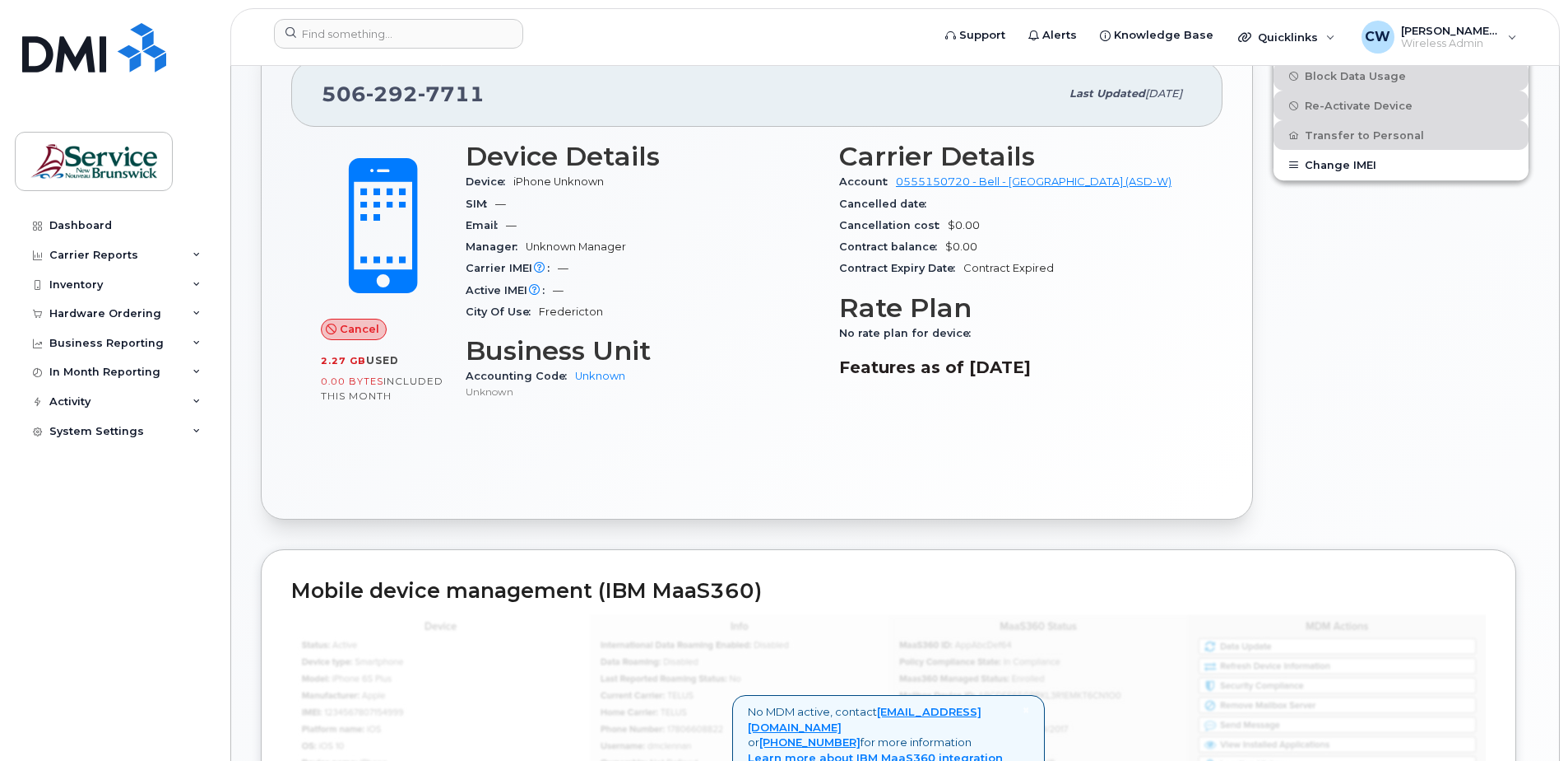
scroll to position [412, 0]
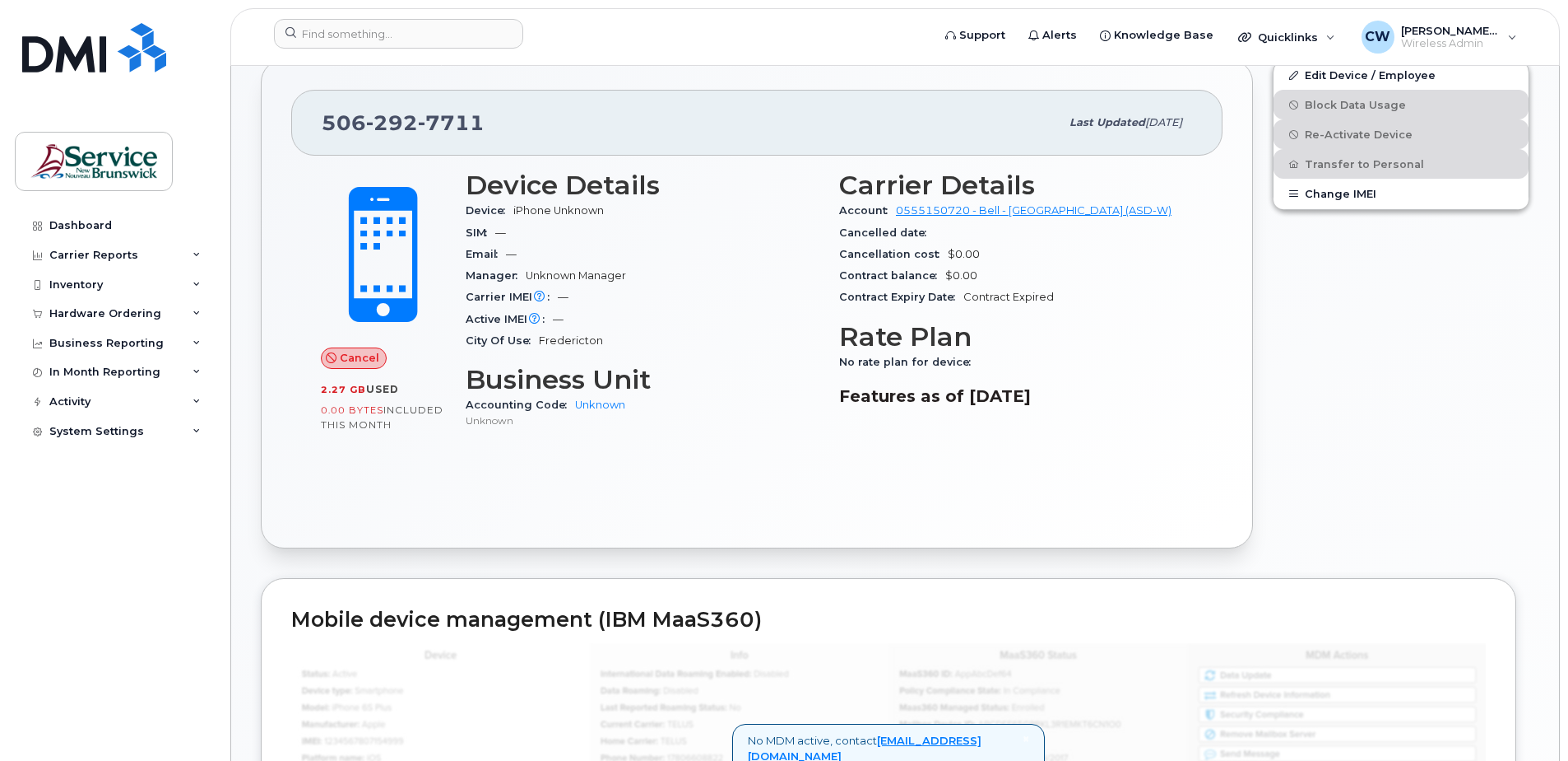
click at [543, 205] on span "iPhone Unknown" at bounding box center [558, 211] width 91 height 13
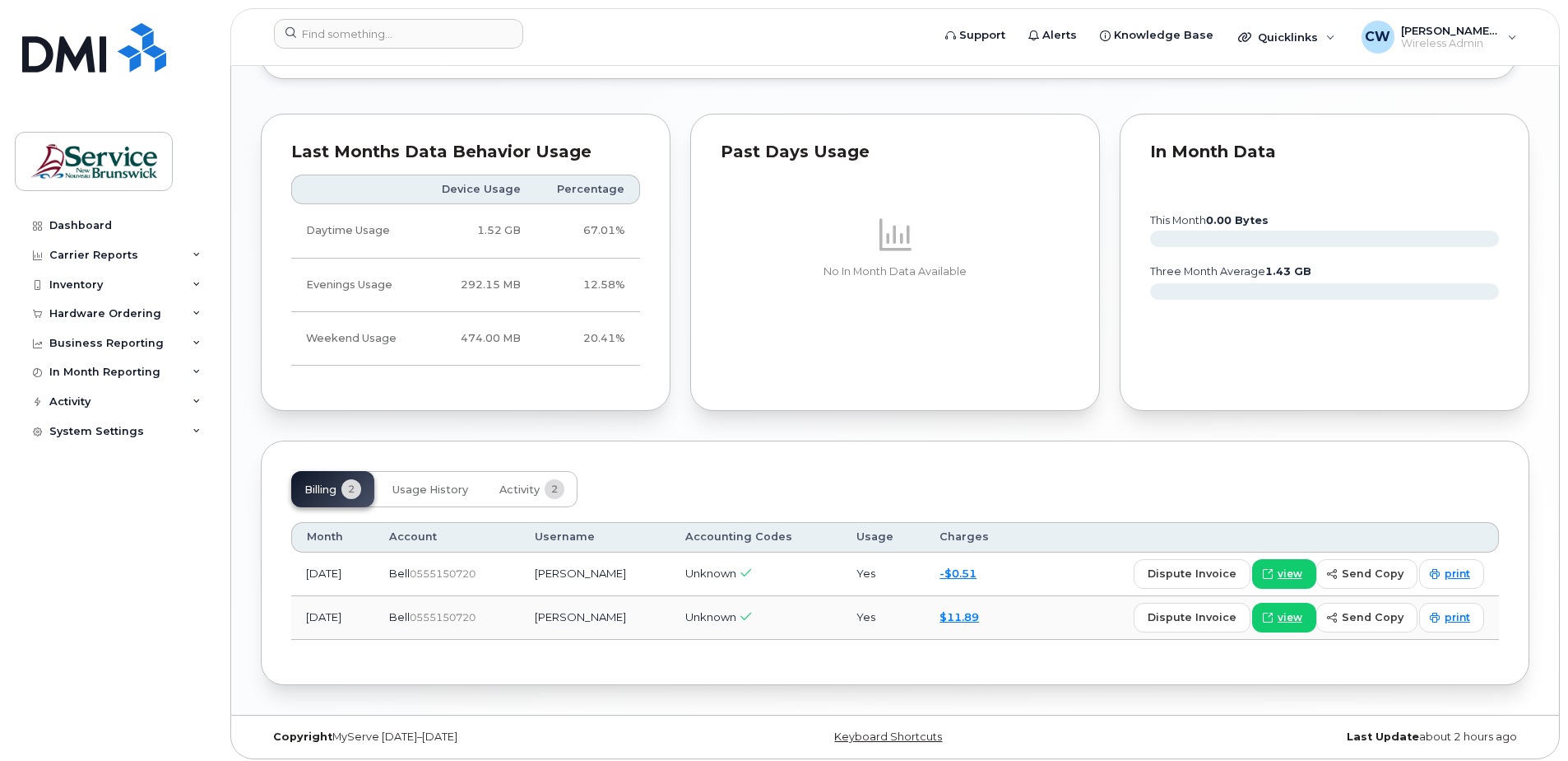
scroll to position [1260, 0]
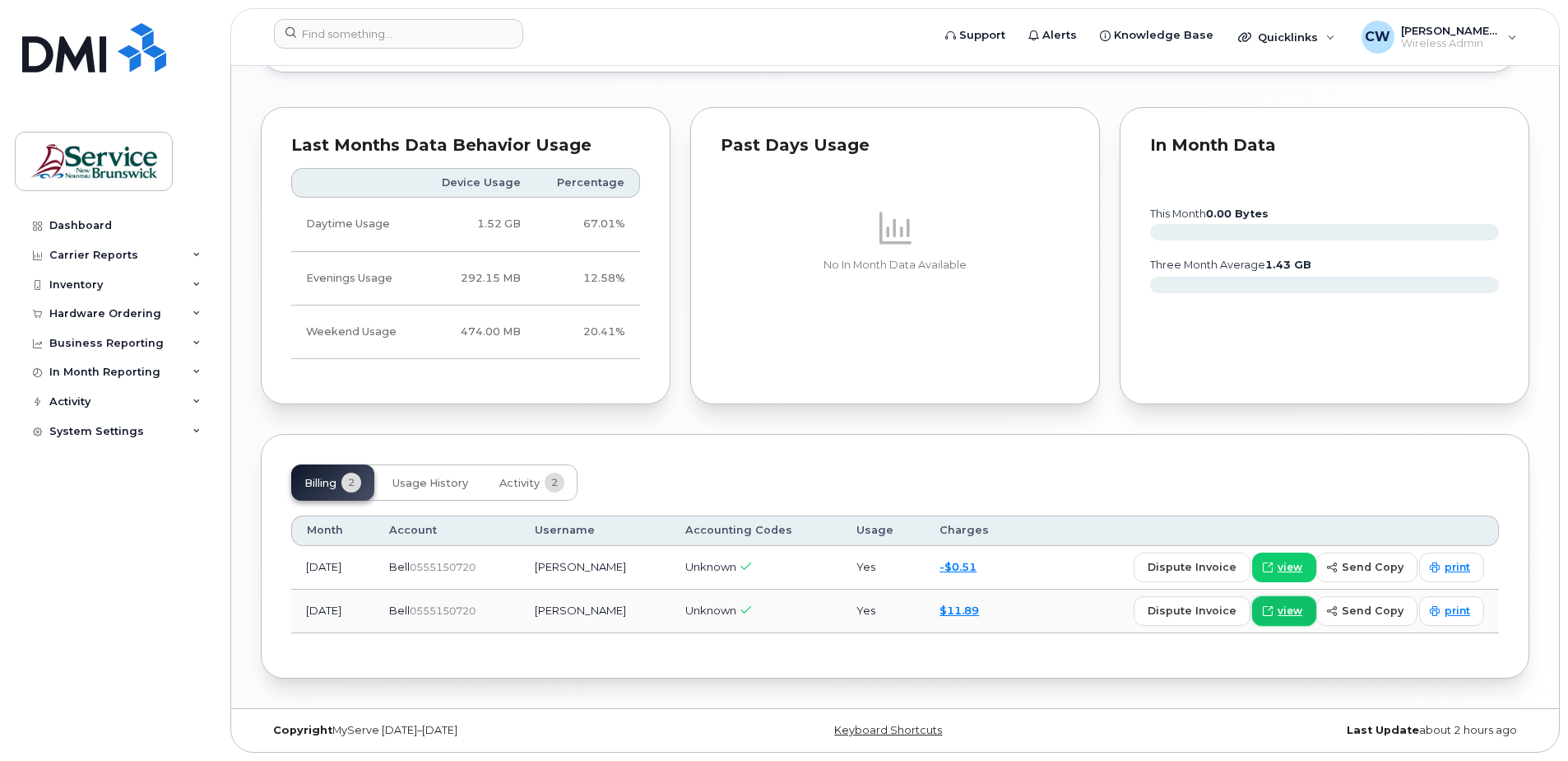
click at [1292, 609] on span "view" at bounding box center [1290, 611] width 24 height 14
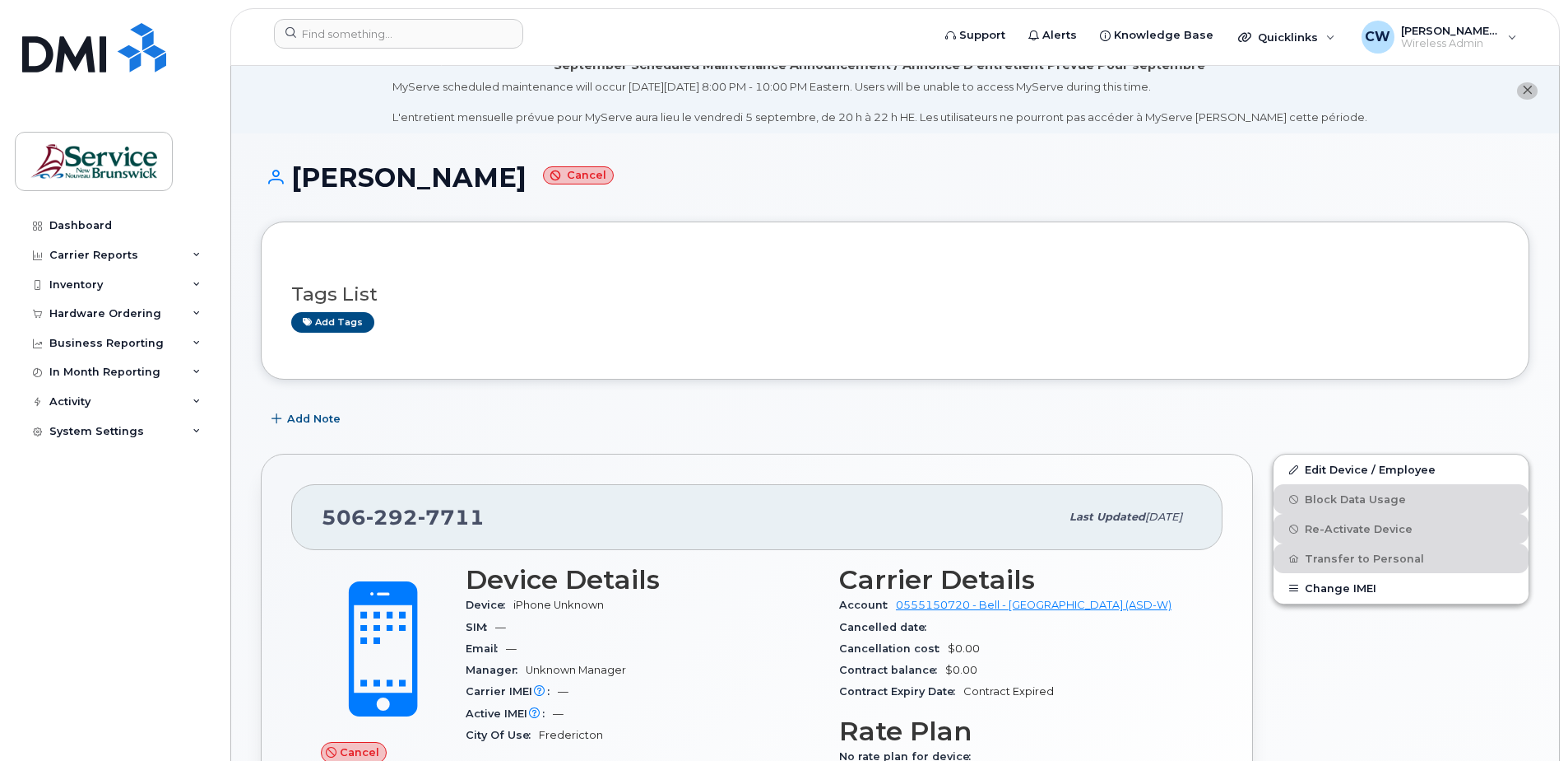
scroll to position [0, 0]
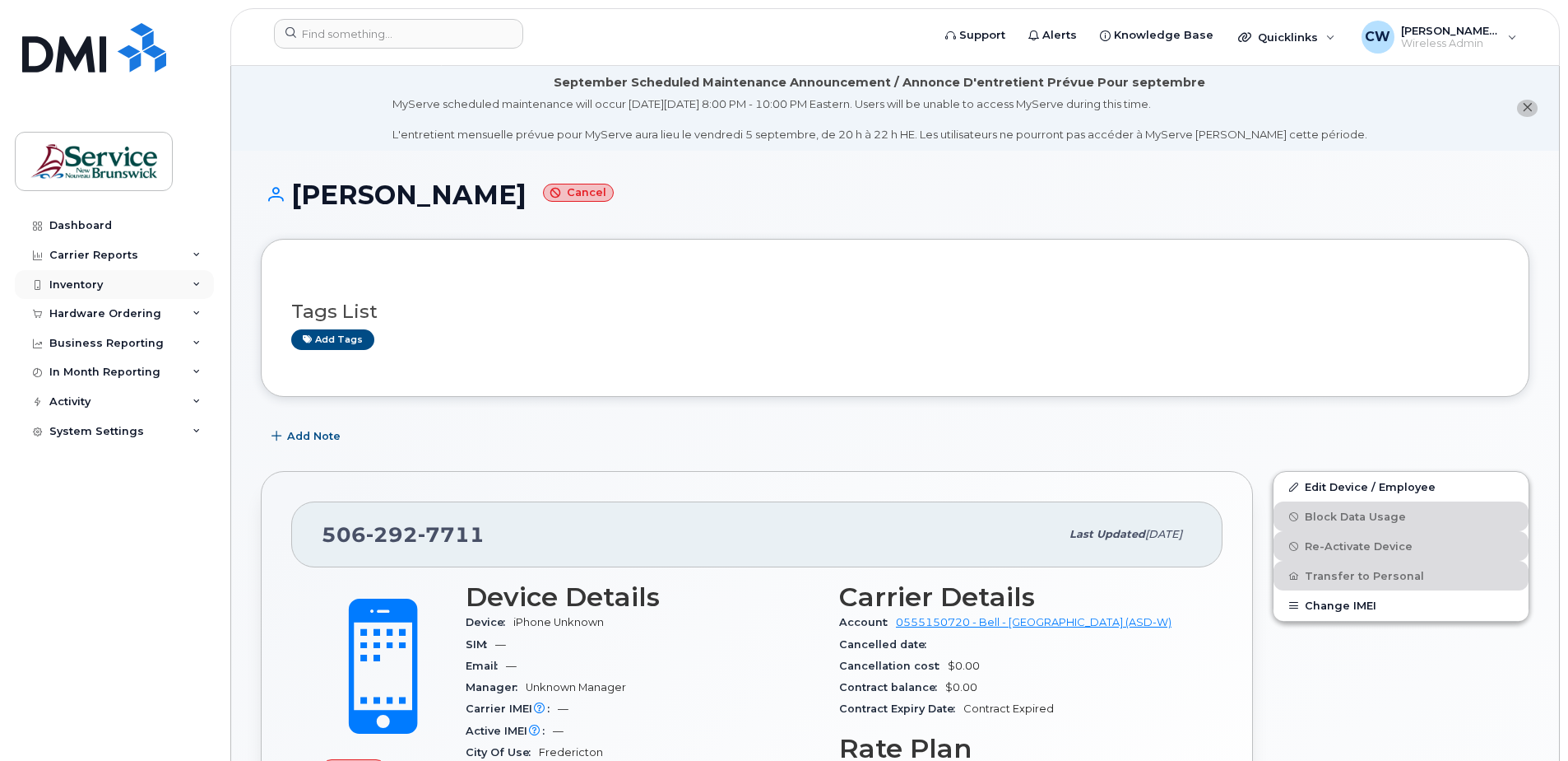
click at [81, 282] on div "Inventory" at bounding box center [76, 285] width 53 height 14
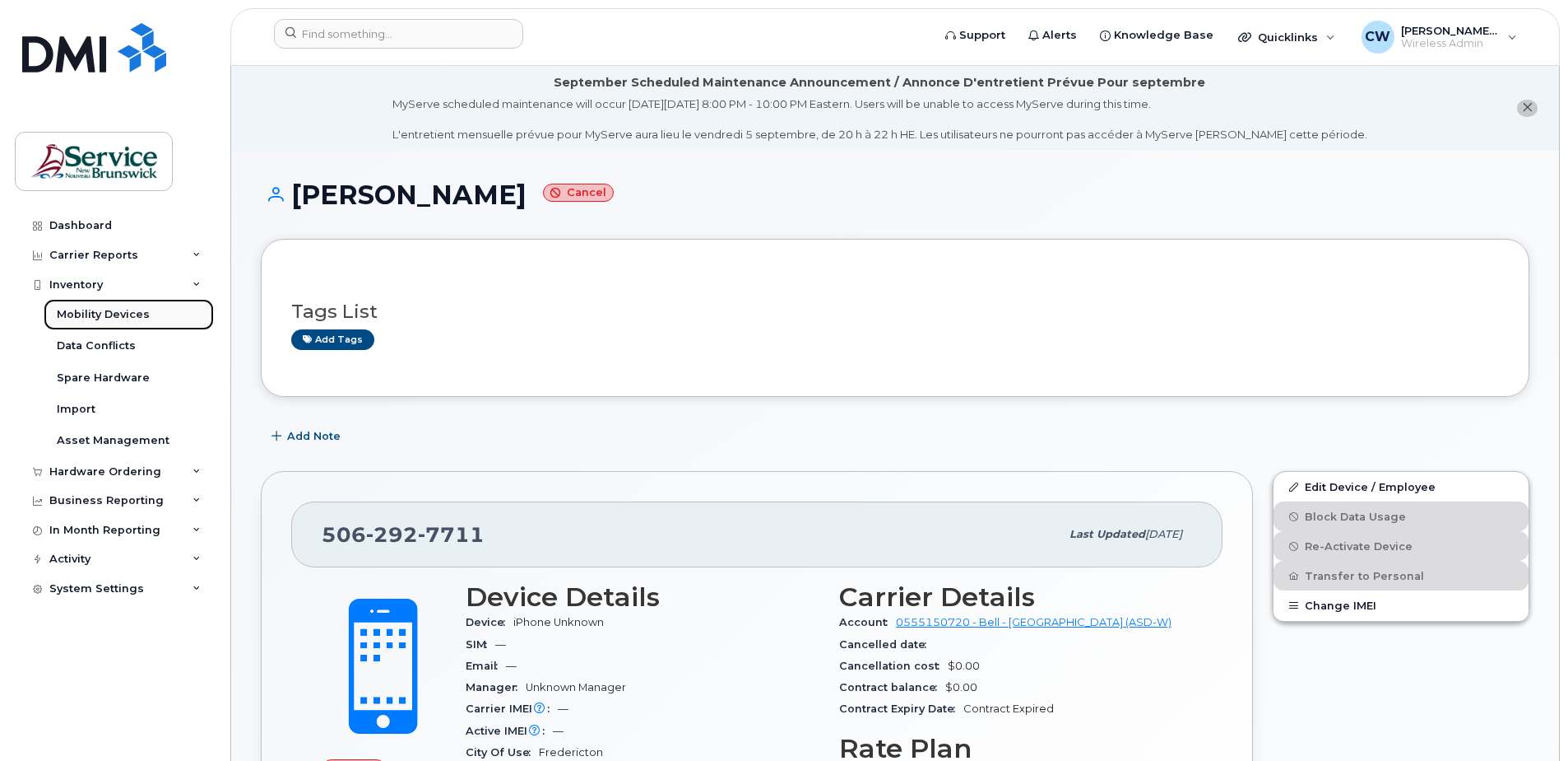
click at [101, 312] on div "Mobility Devices" at bounding box center [103, 314] width 93 height 14
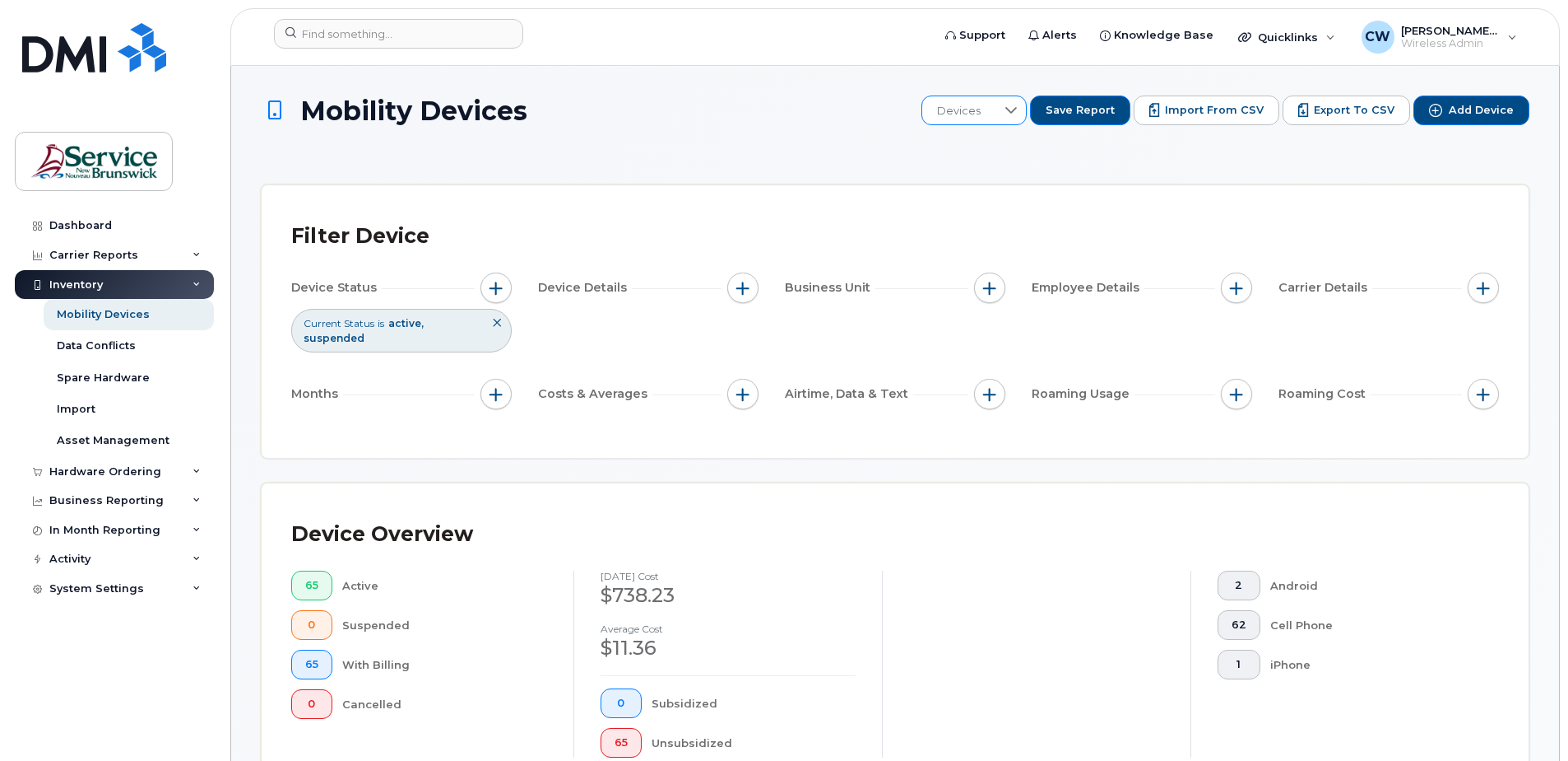
click at [1017, 109] on icon at bounding box center [1011, 110] width 12 height 6
click at [677, 136] on div "Mobility Devices Devices Save Report Import from CSV Export to CSV Add Device" at bounding box center [896, 125] width 1269 height 59
